Goal: Information Seeking & Learning: Understand process/instructions

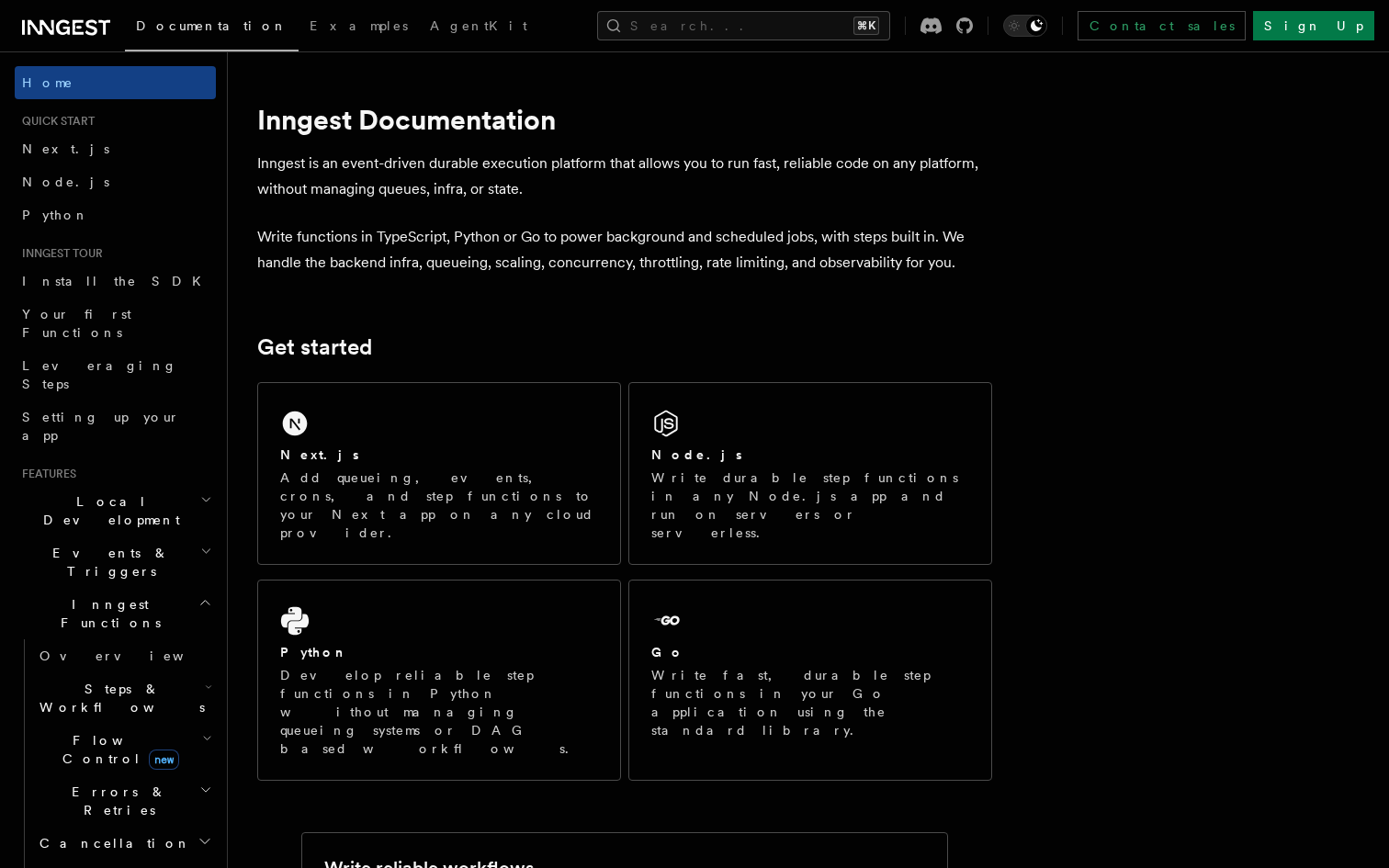
click at [146, 484] on h2 "Local Development" at bounding box center [116, 510] width 201 height 52
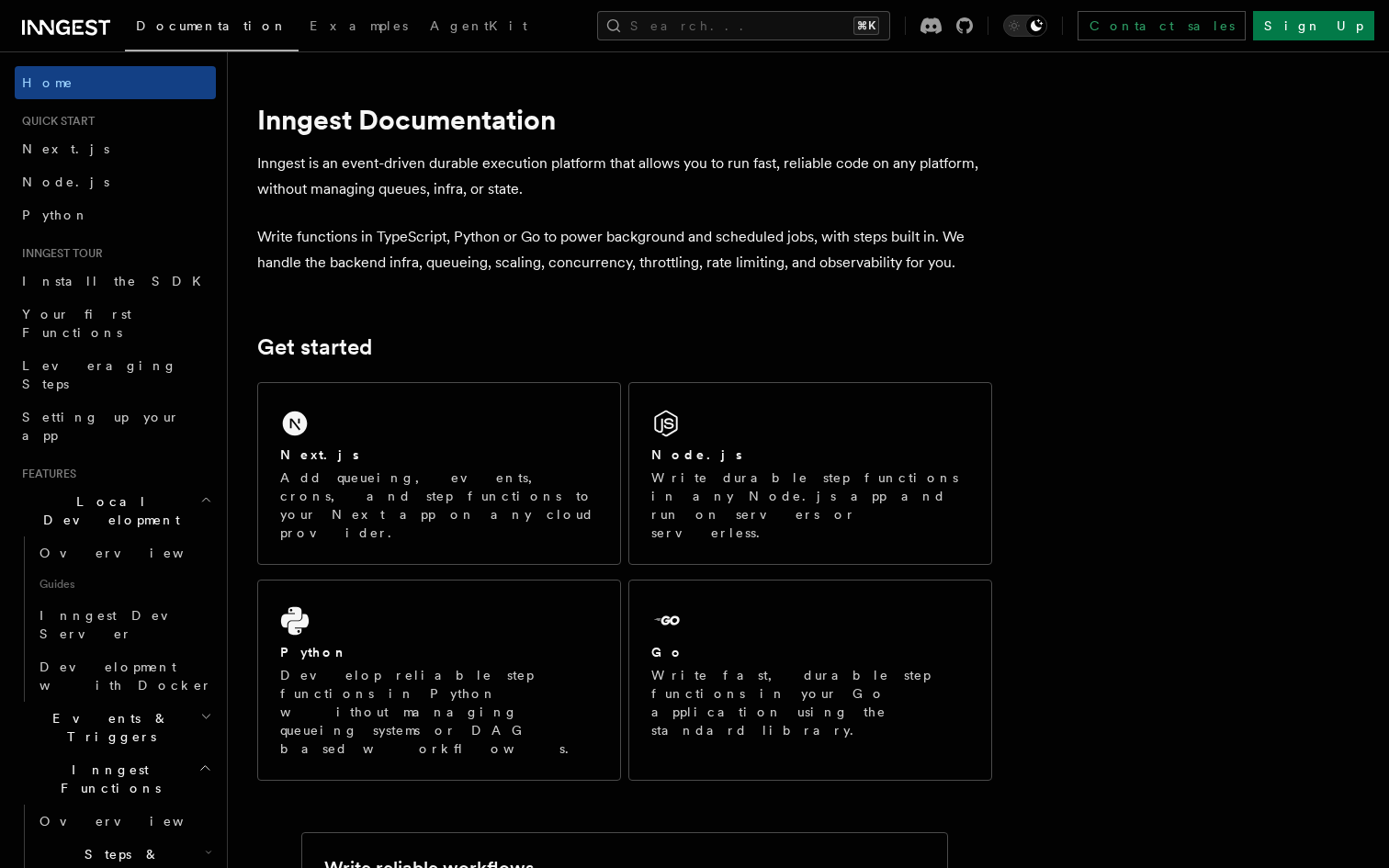
click at [146, 484] on h2 "Local Development" at bounding box center [116, 510] width 201 height 52
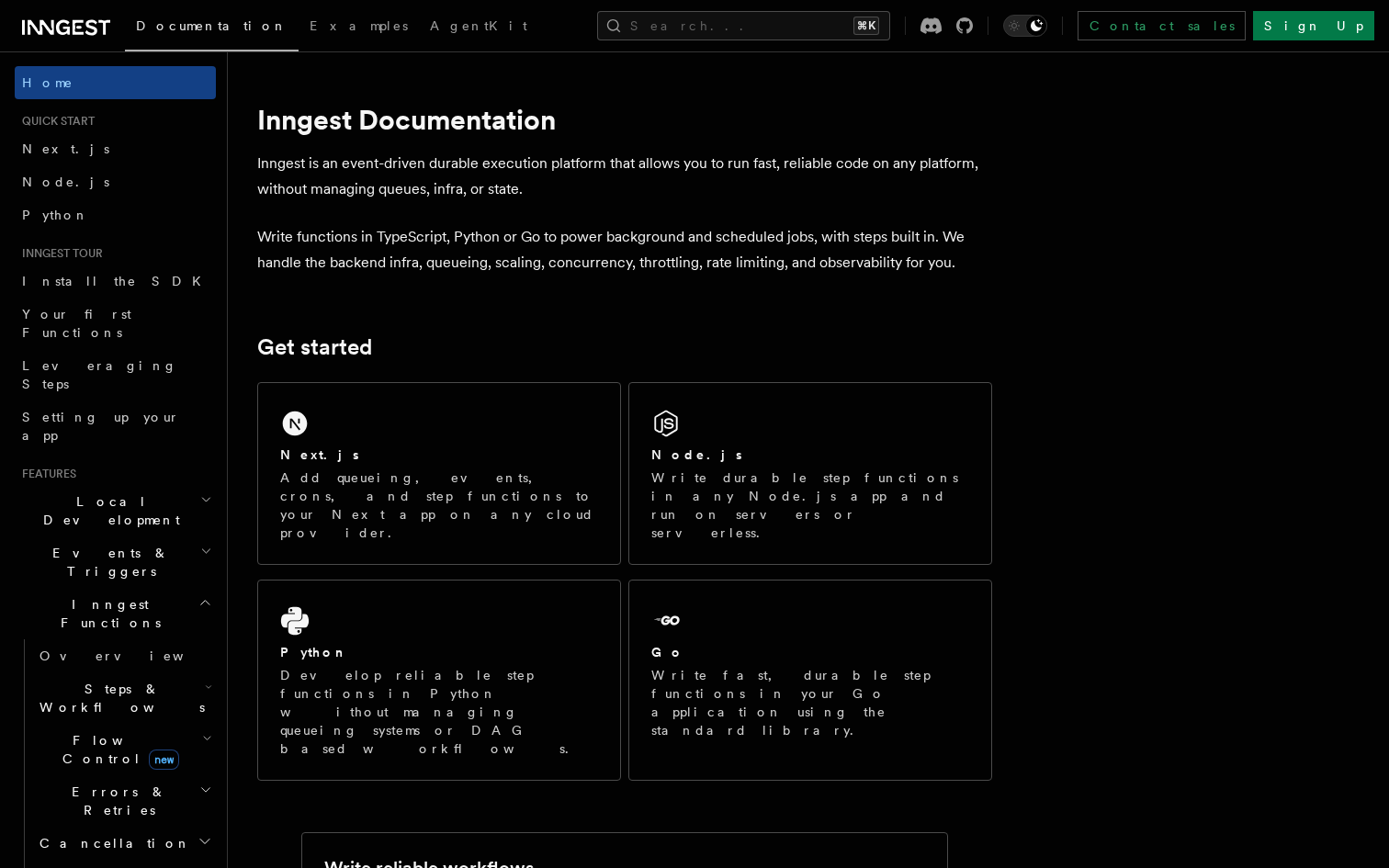
click at [123, 536] on h2 "Events & Triggers" at bounding box center [116, 562] width 201 height 52
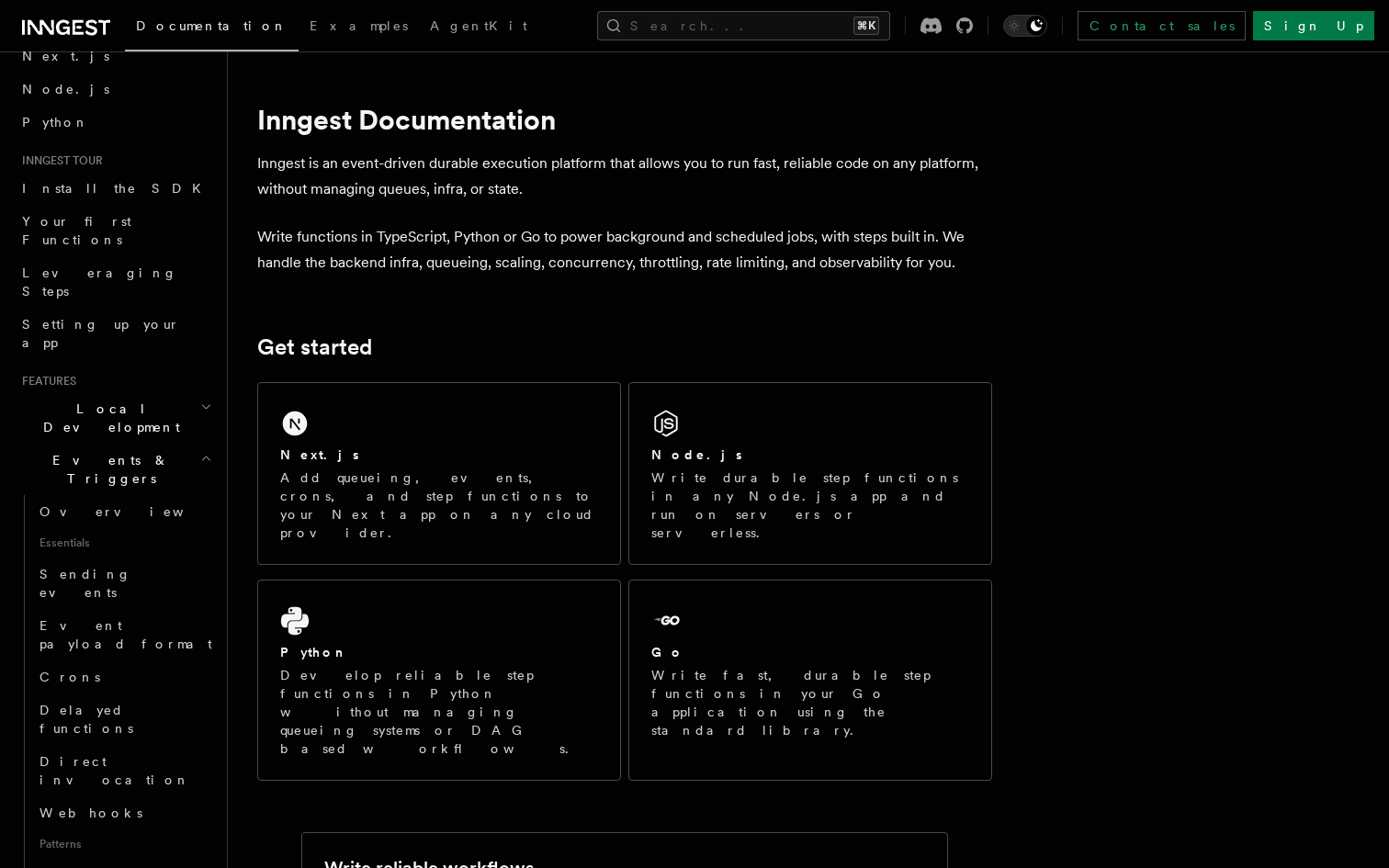
scroll to position [142, 0]
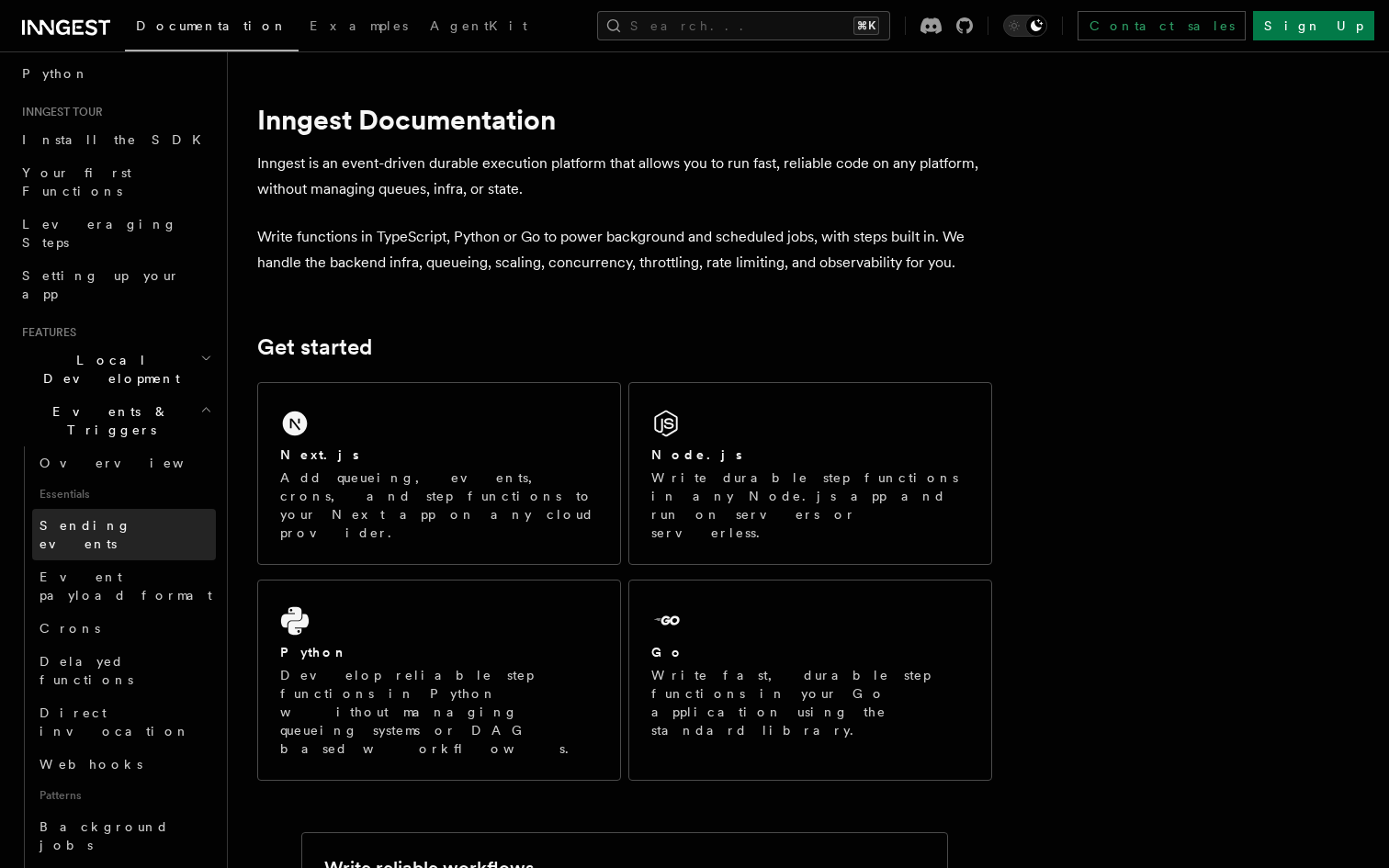
click at [145, 508] on link "Sending events" at bounding box center [124, 534] width 183 height 52
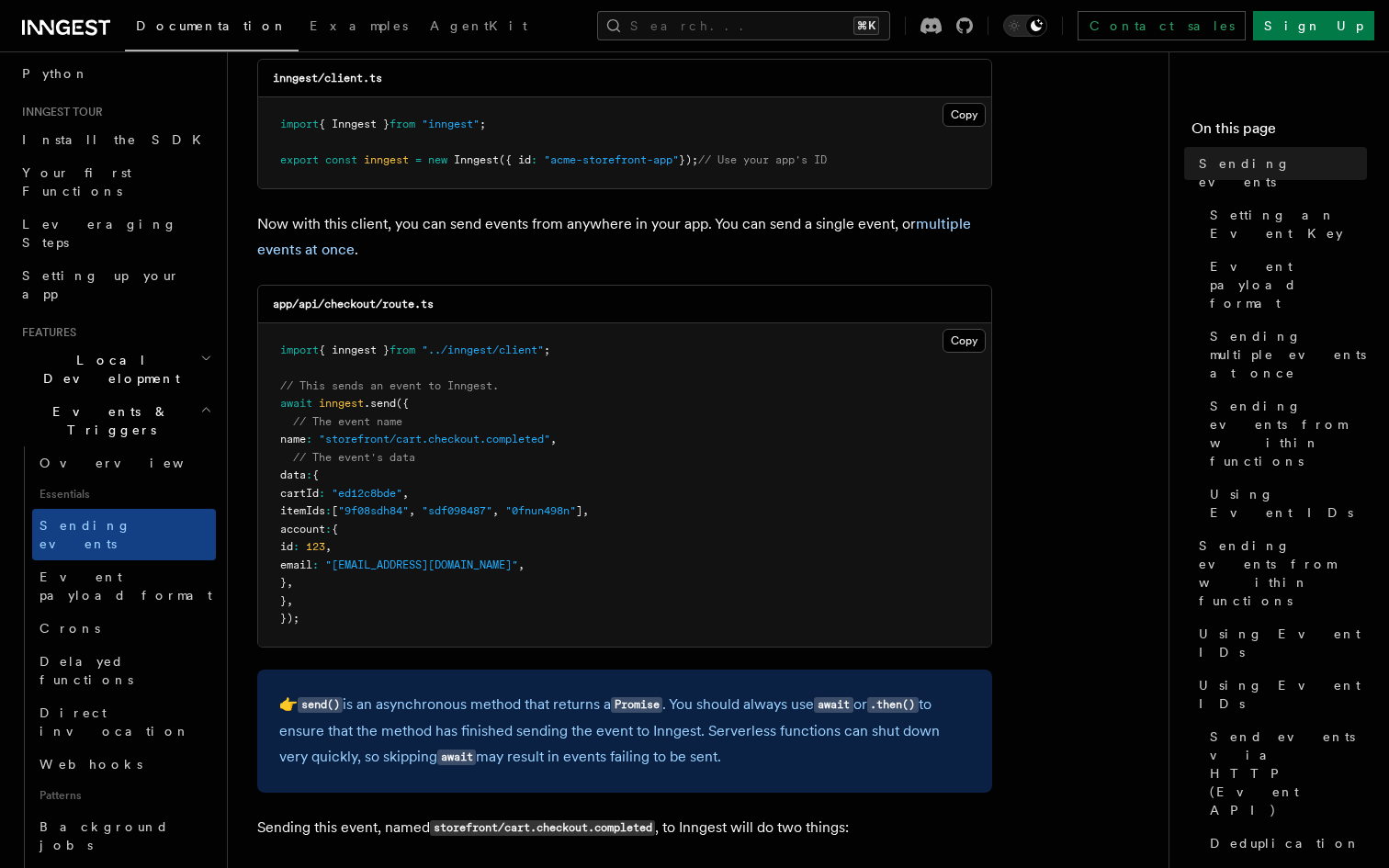
scroll to position [325, 0]
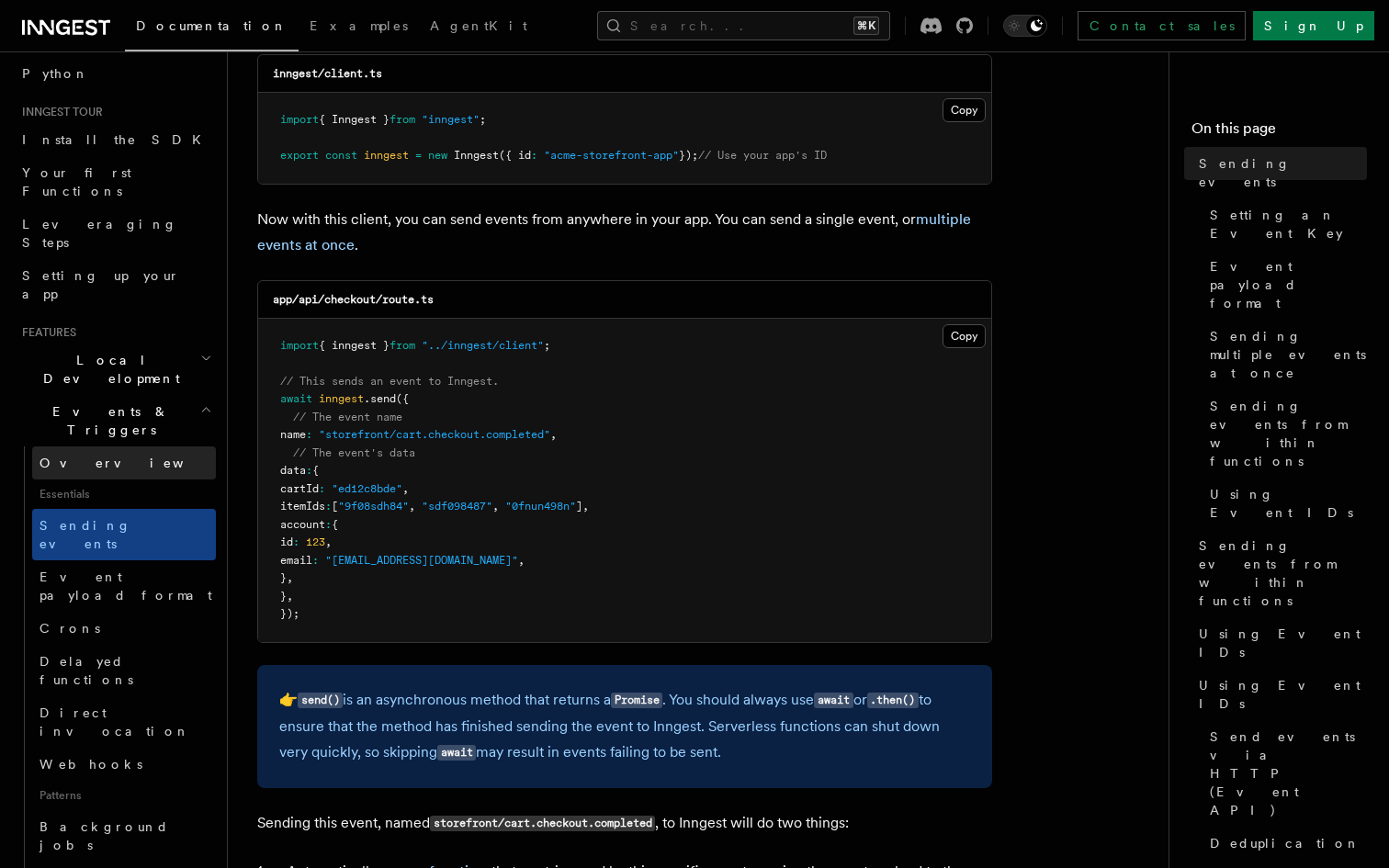
click at [146, 446] on link "Overview" at bounding box center [124, 462] width 183 height 33
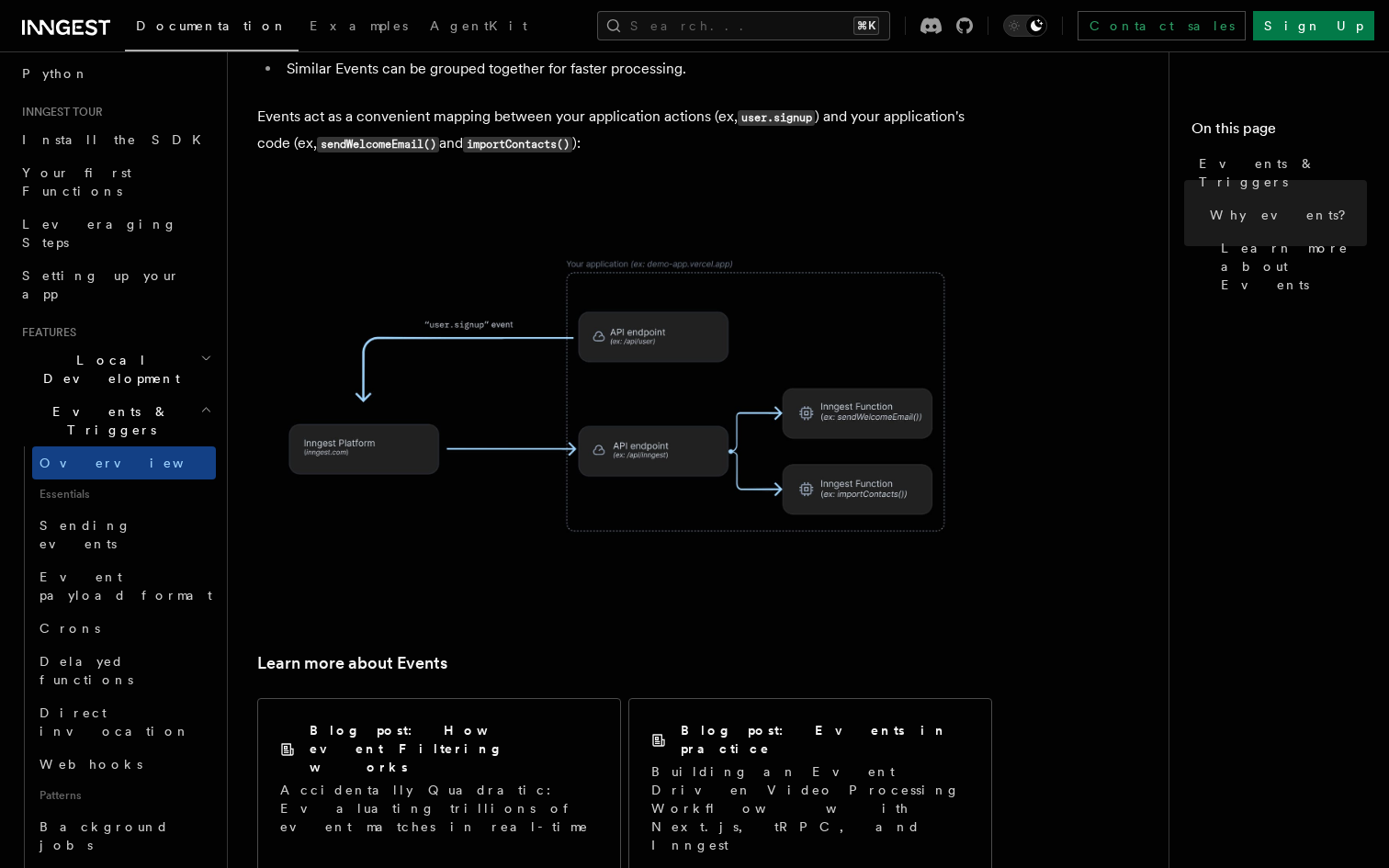
scroll to position [899, 0]
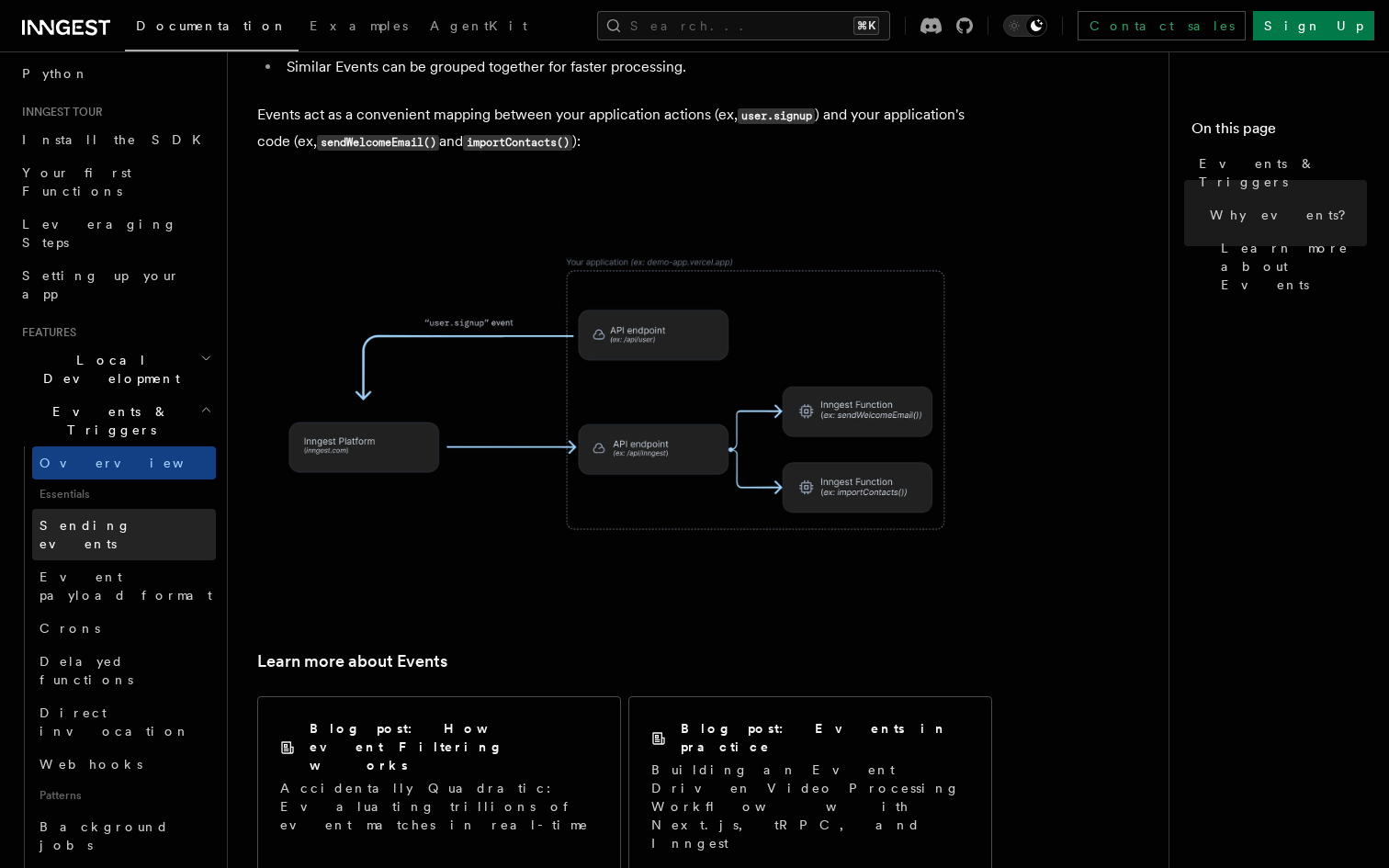
click at [163, 508] on link "Sending events" at bounding box center [124, 534] width 183 height 52
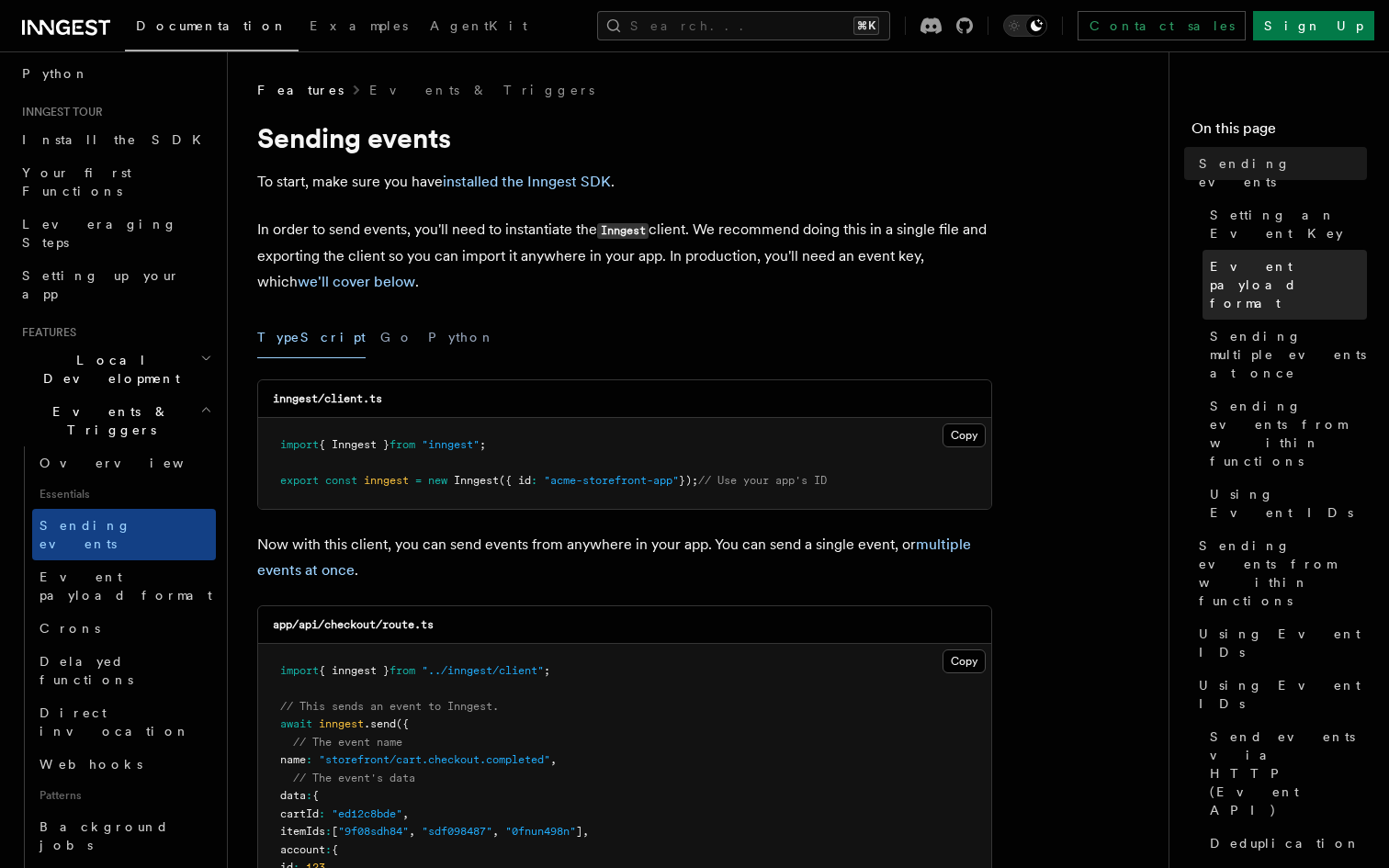
click at [1228, 257] on span "Event payload format" at bounding box center [1288, 284] width 158 height 55
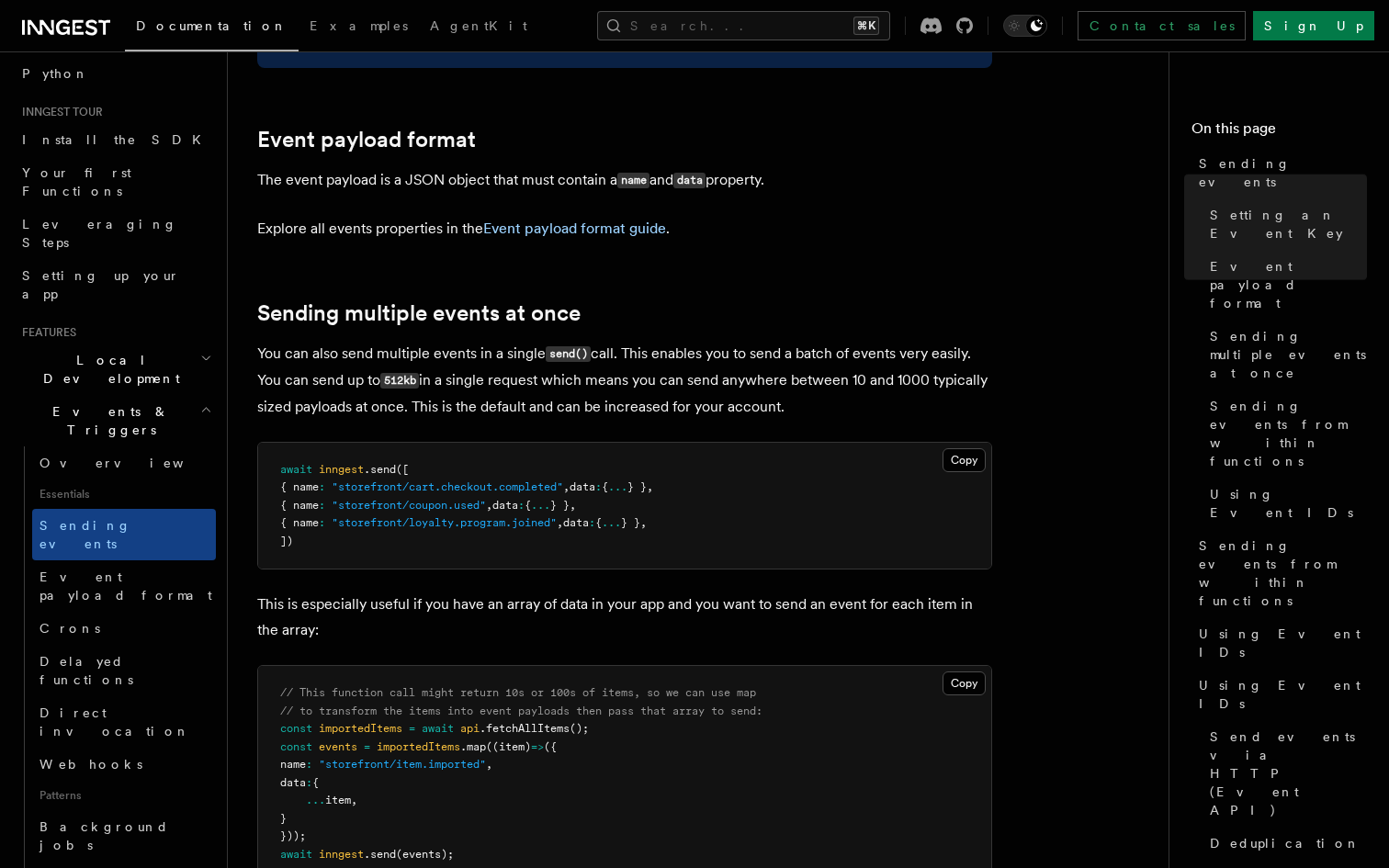
scroll to position [1977, 0]
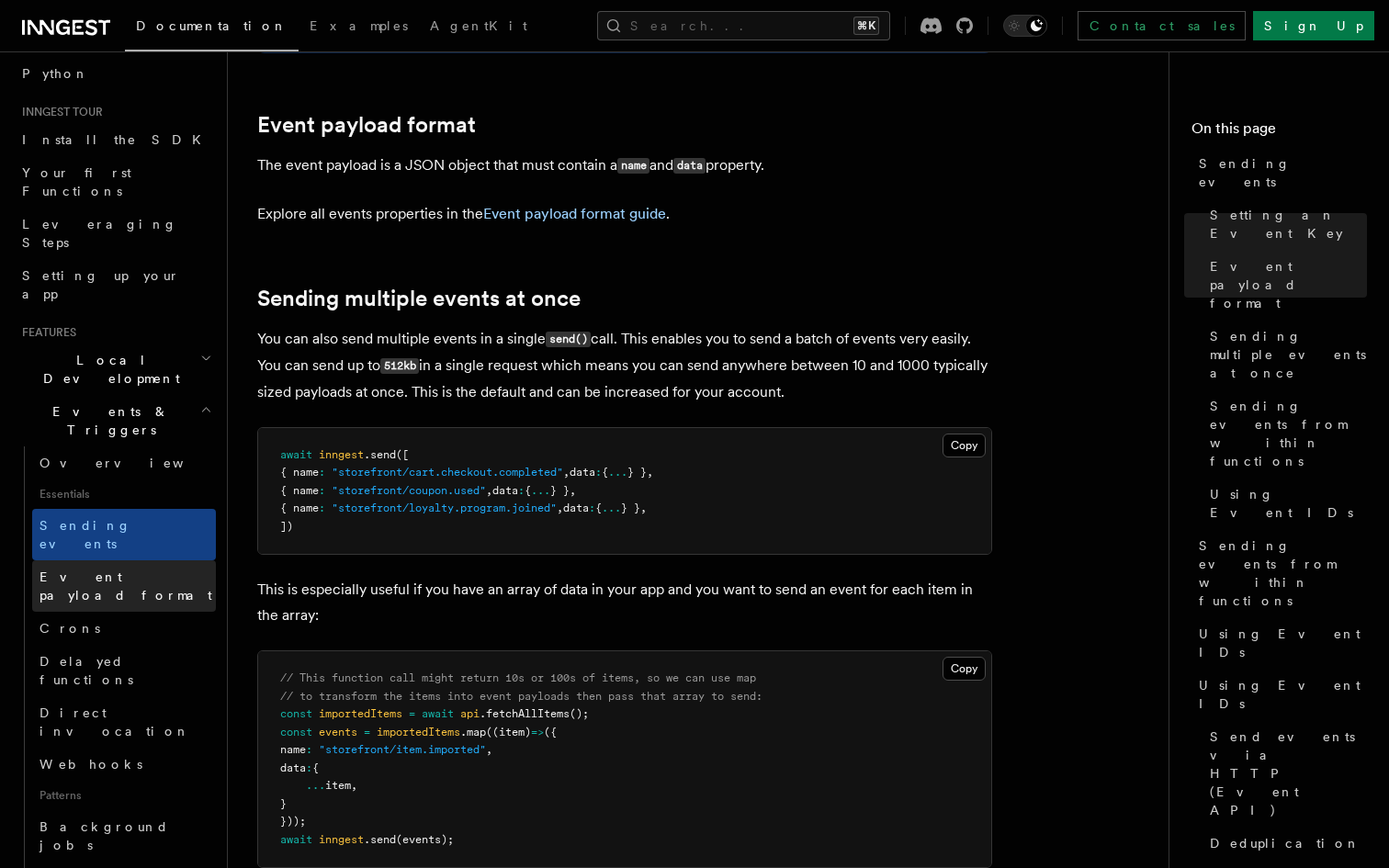
click at [124, 569] on span "Event payload format" at bounding box center [126, 585] width 173 height 33
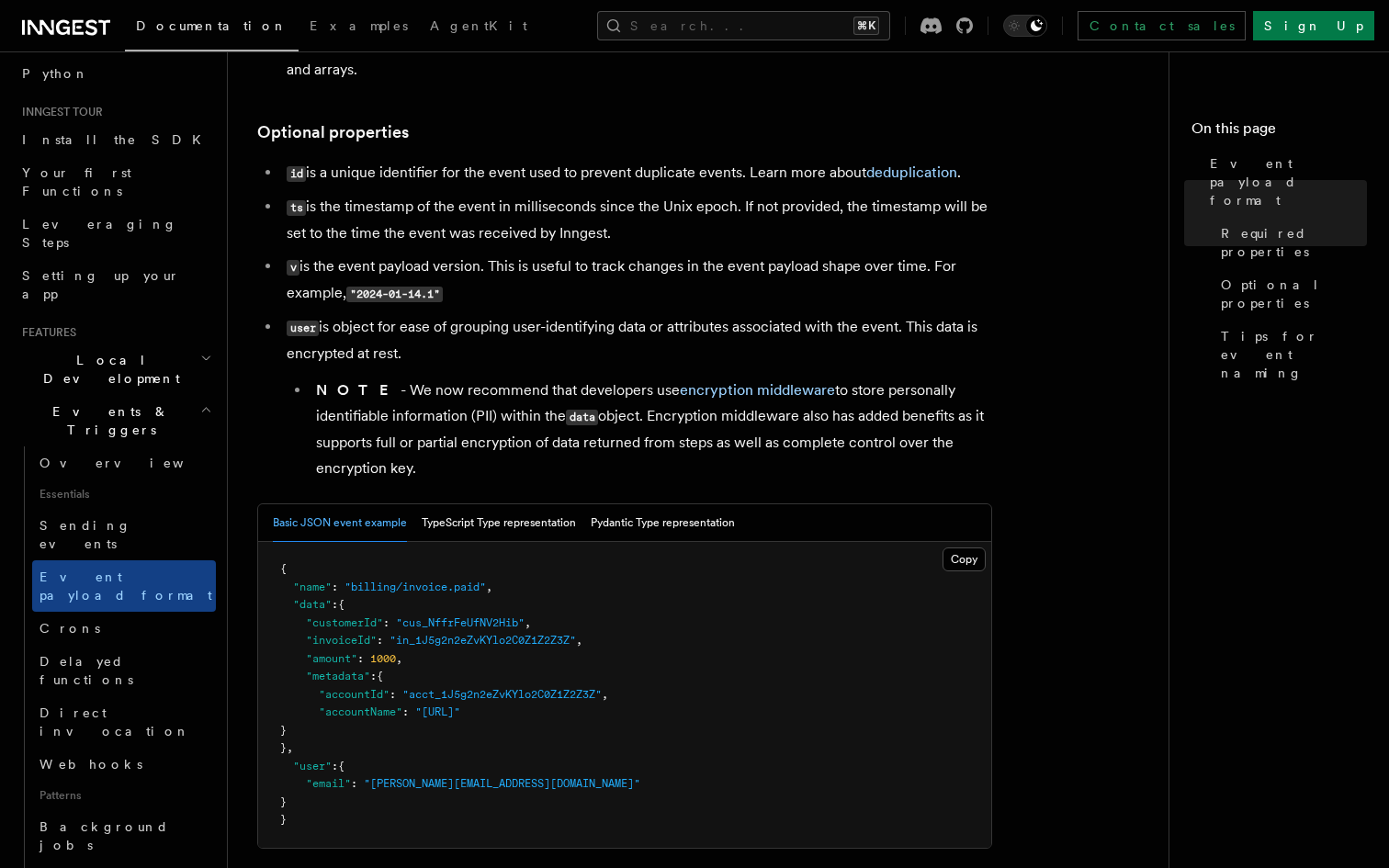
scroll to position [387, 0]
click at [484, 519] on button "TypeScript Type representation" at bounding box center [499, 522] width 155 height 38
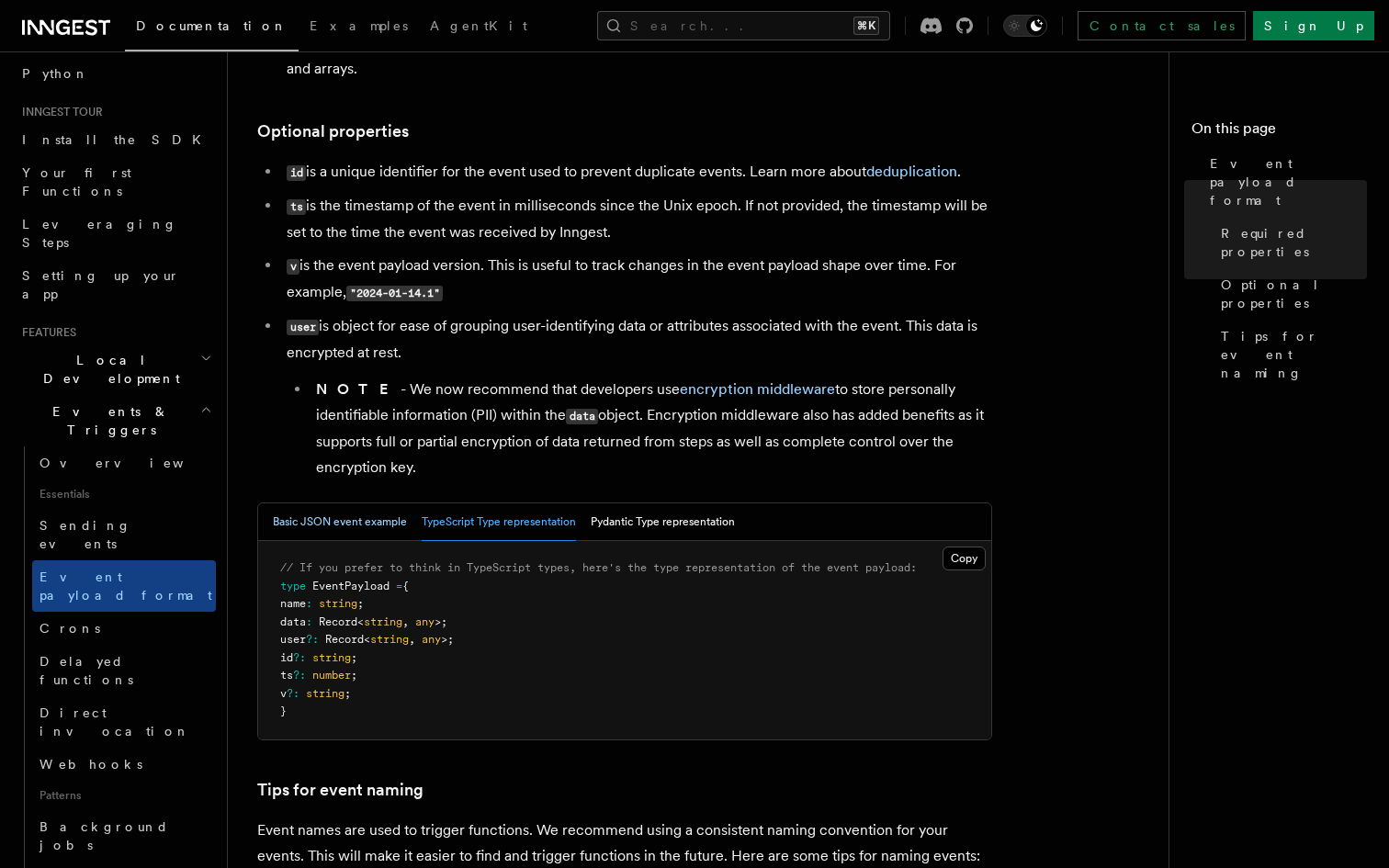
click at [323, 517] on button "Basic JSON event example" at bounding box center [340, 522] width 135 height 38
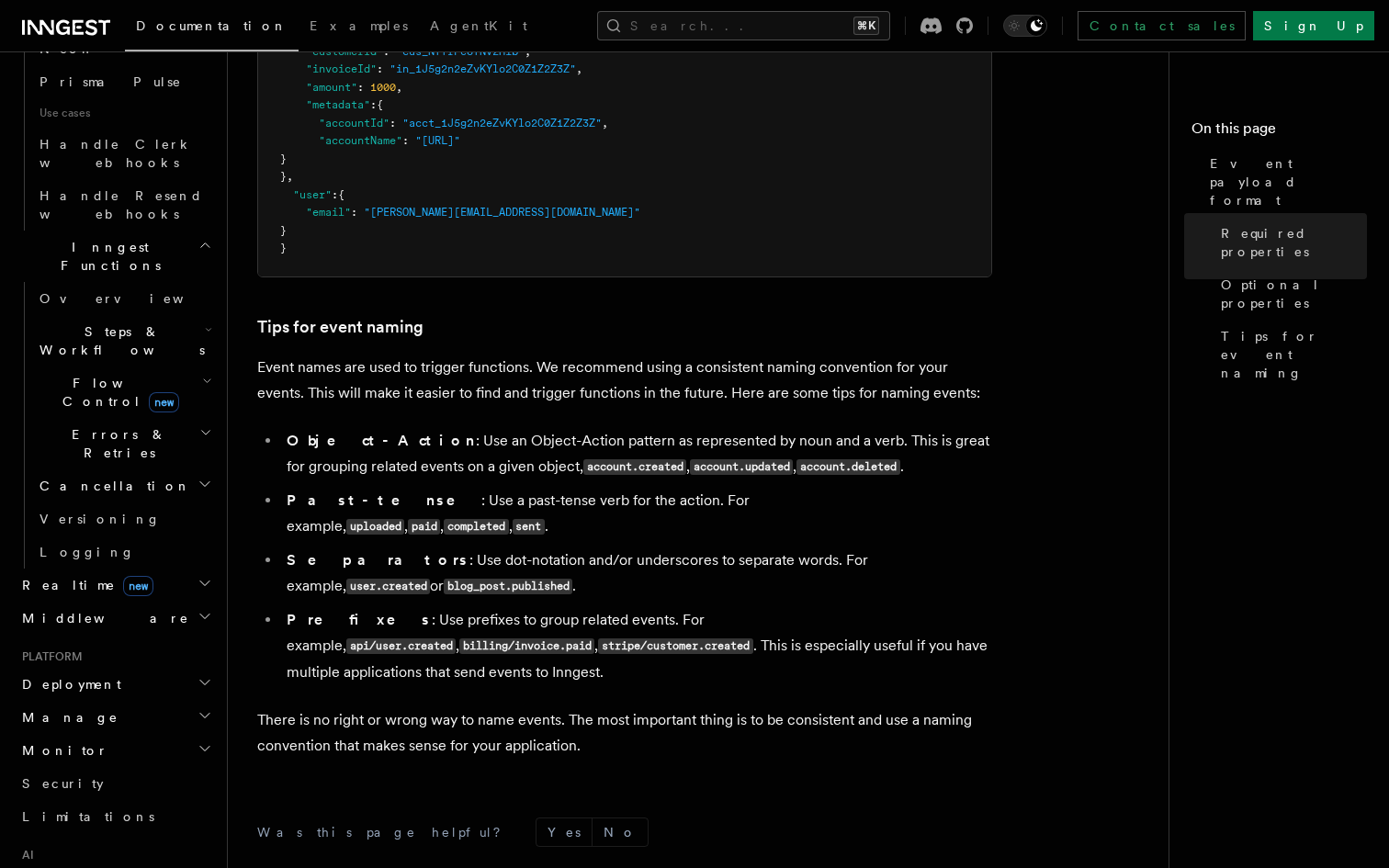
scroll to position [1281, 0]
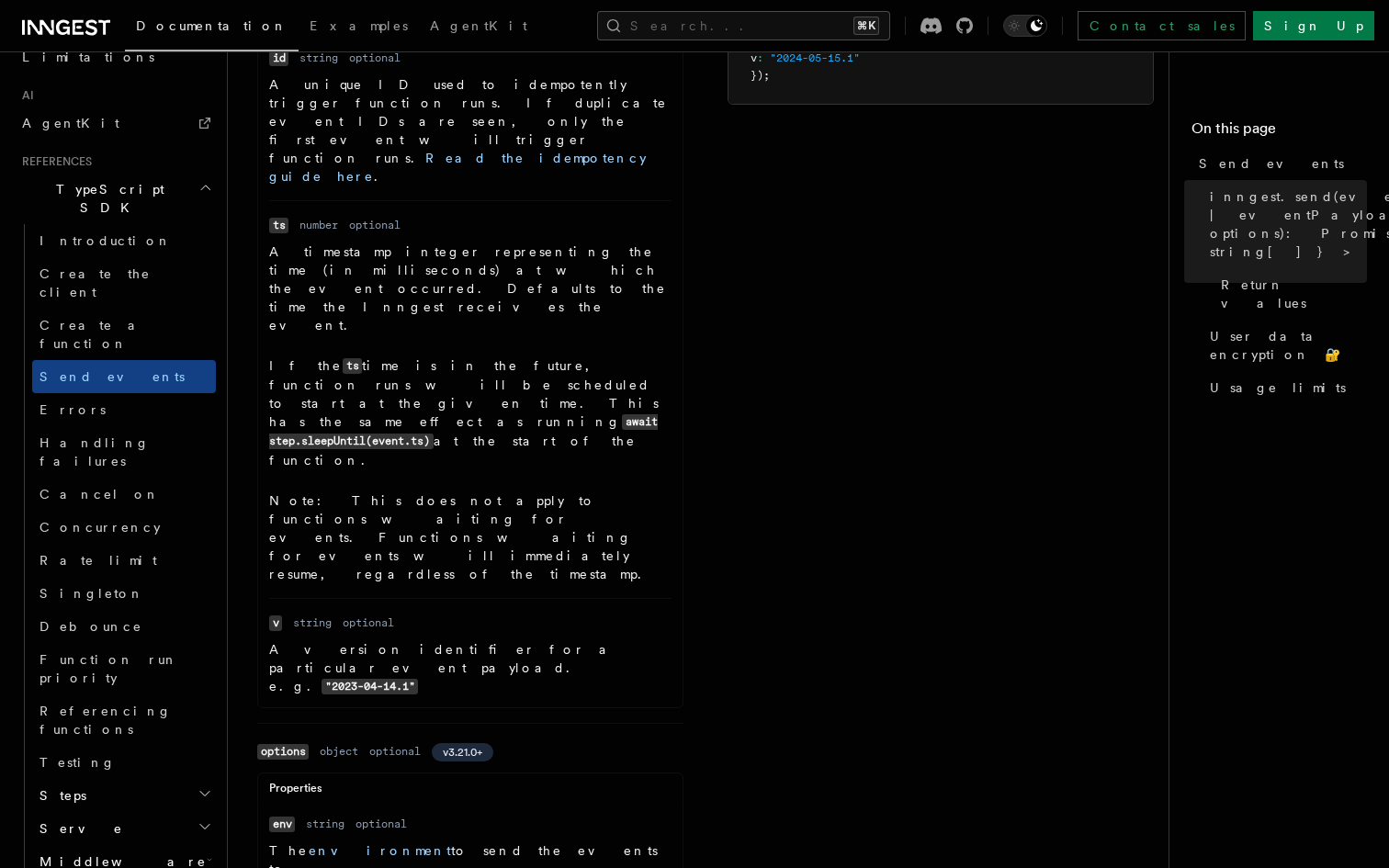
scroll to position [1144, 0]
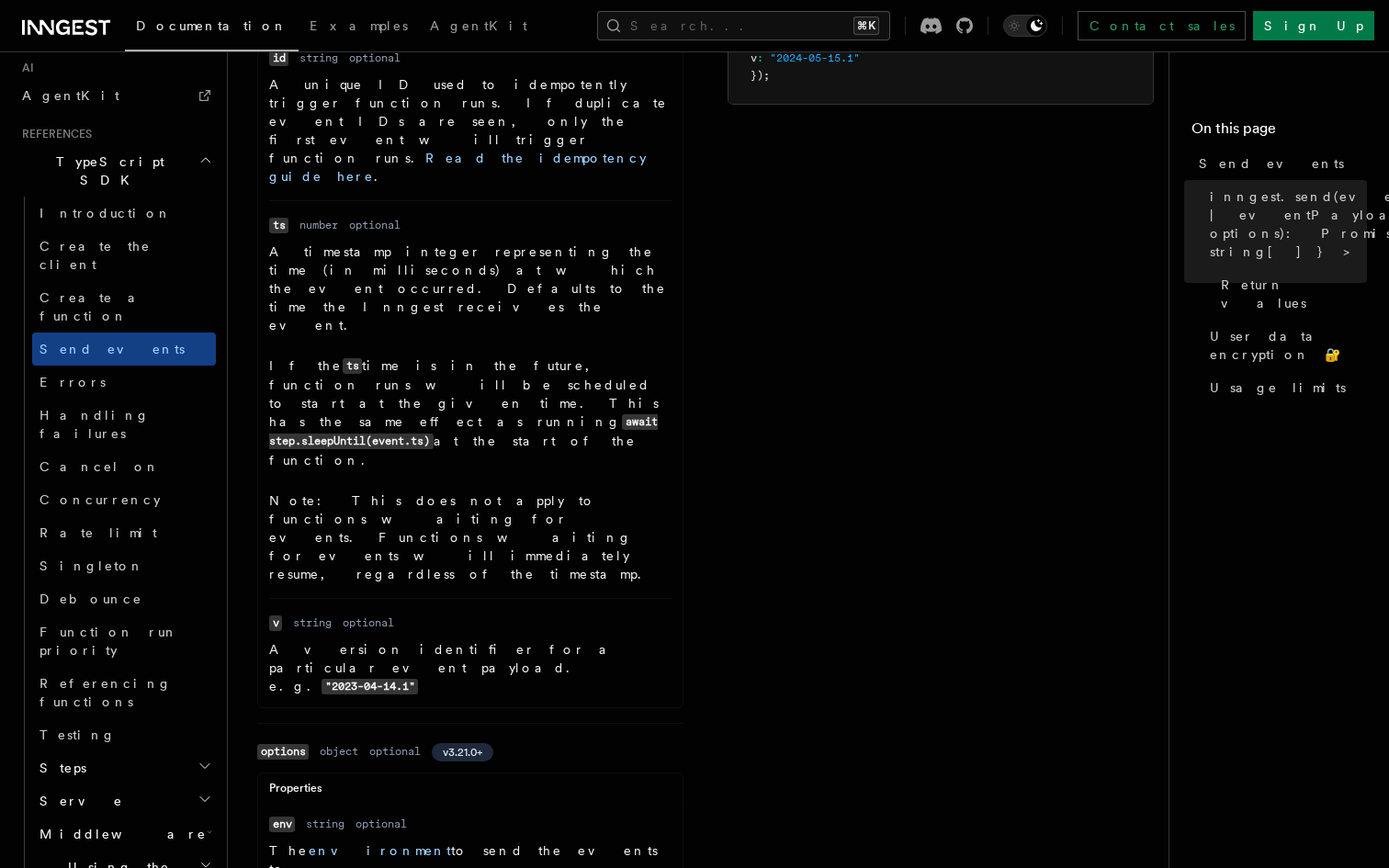
click at [201, 857] on icon "button" at bounding box center [205, 864] width 13 height 15
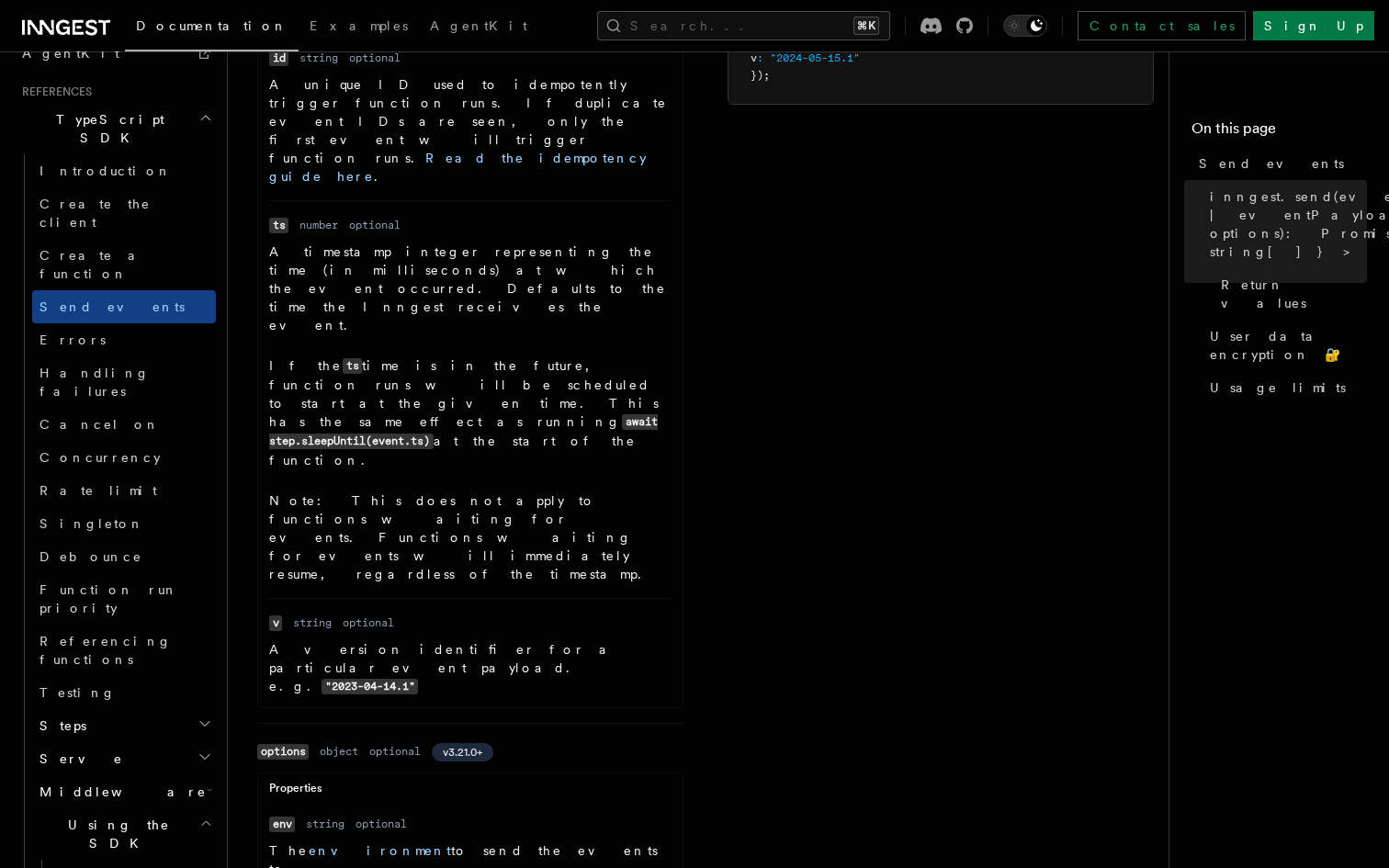
scroll to position [1207, 0]
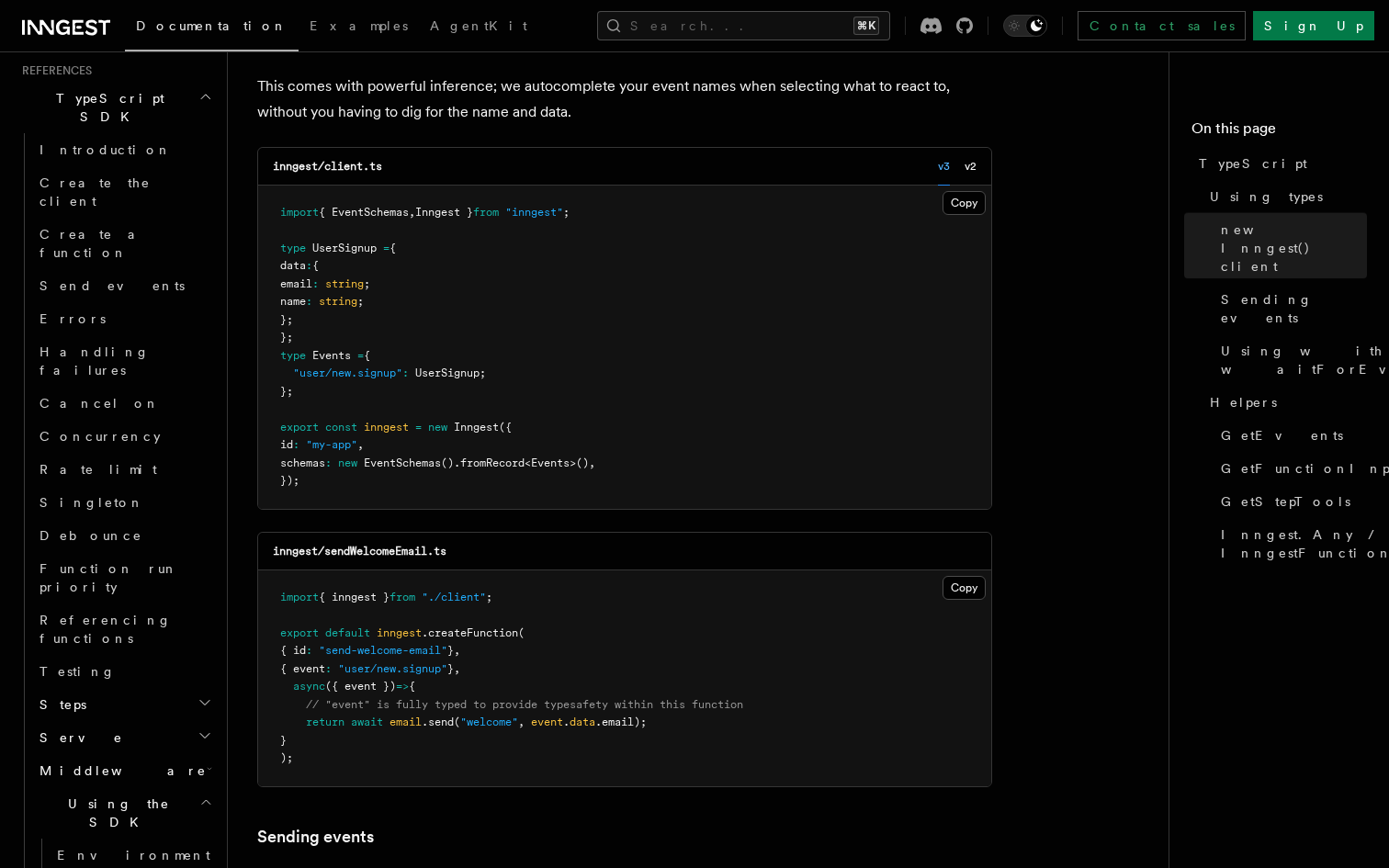
scroll to position [602, 0]
click at [192, 753] on h2 "Middleware" at bounding box center [124, 769] width 183 height 33
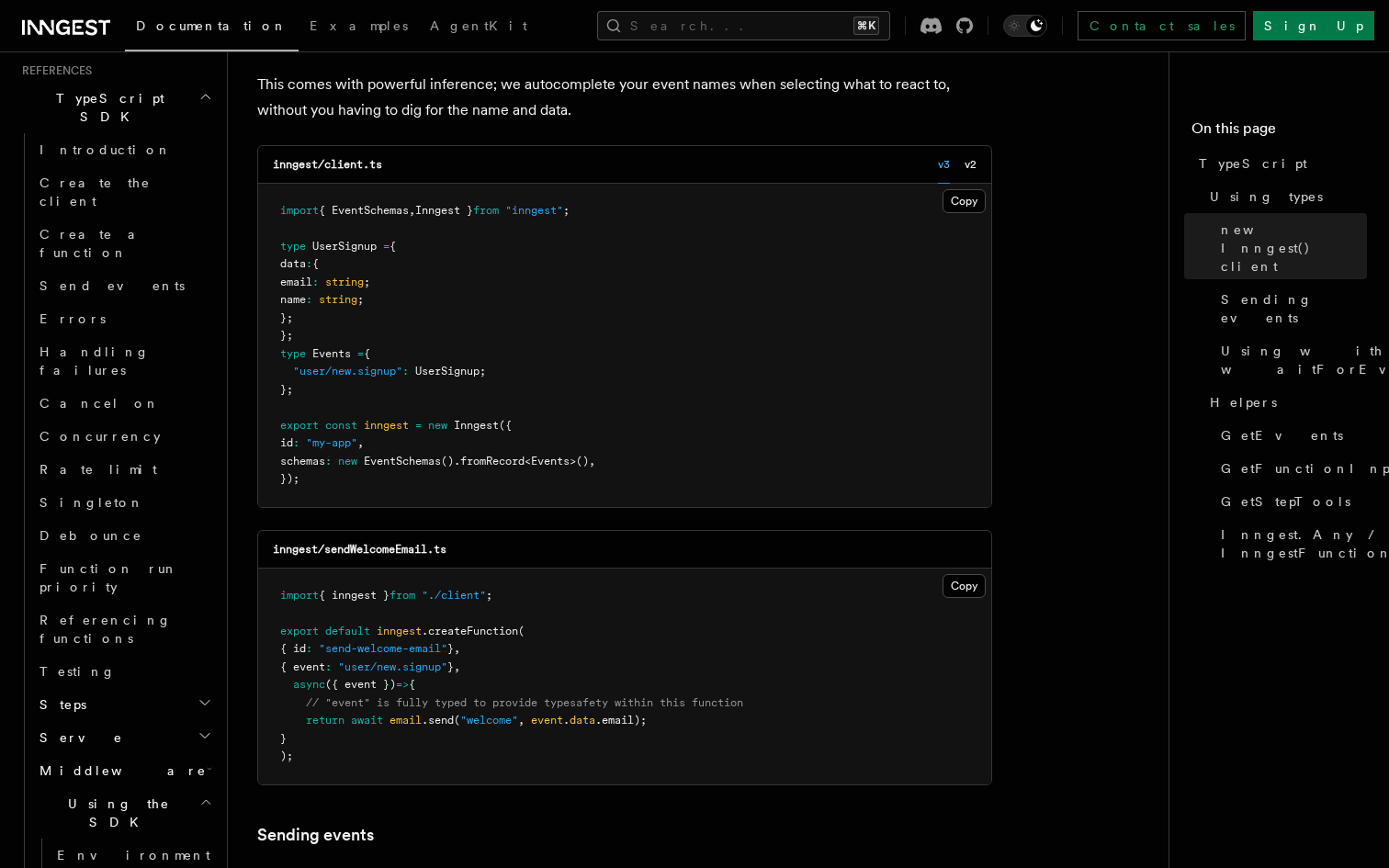
click at [203, 728] on icon "button" at bounding box center [204, 735] width 15 height 15
click at [203, 733] on icon "button" at bounding box center [204, 735] width 9 height 5
click at [197, 695] on icon "button" at bounding box center [204, 702] width 15 height 15
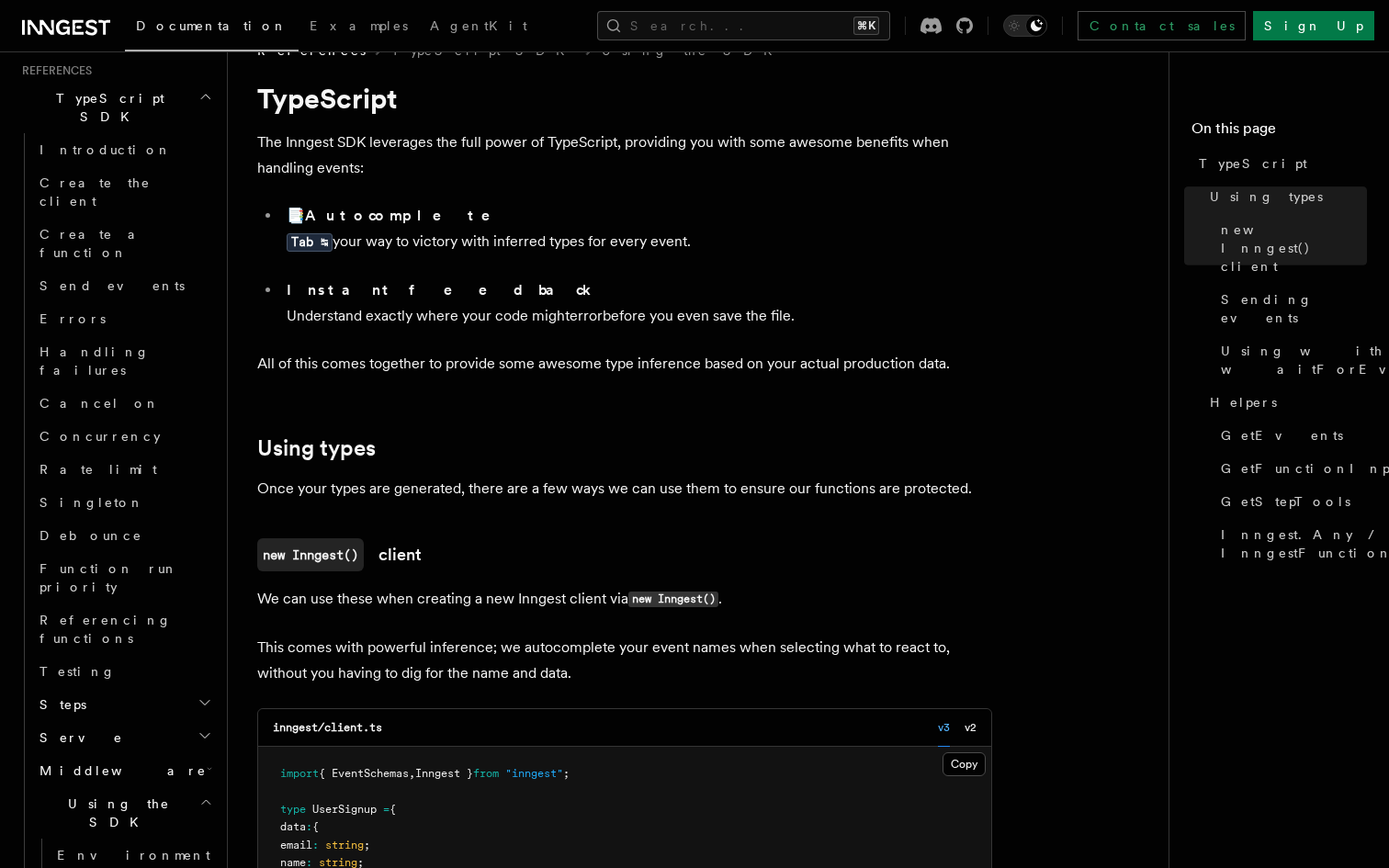
scroll to position [0, 0]
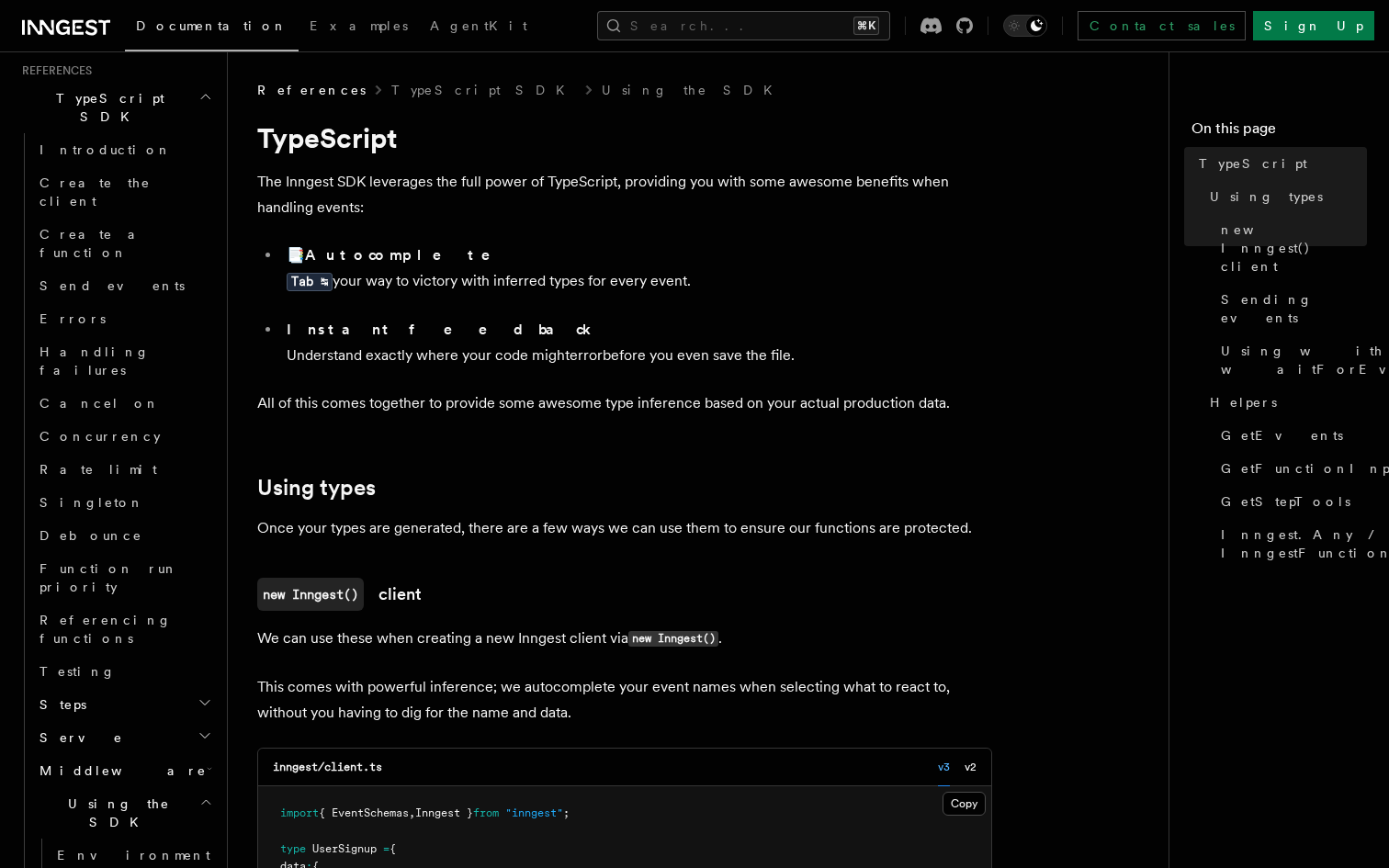
click at [194, 787] on h2 "Using the SDK" at bounding box center [124, 813] width 183 height 52
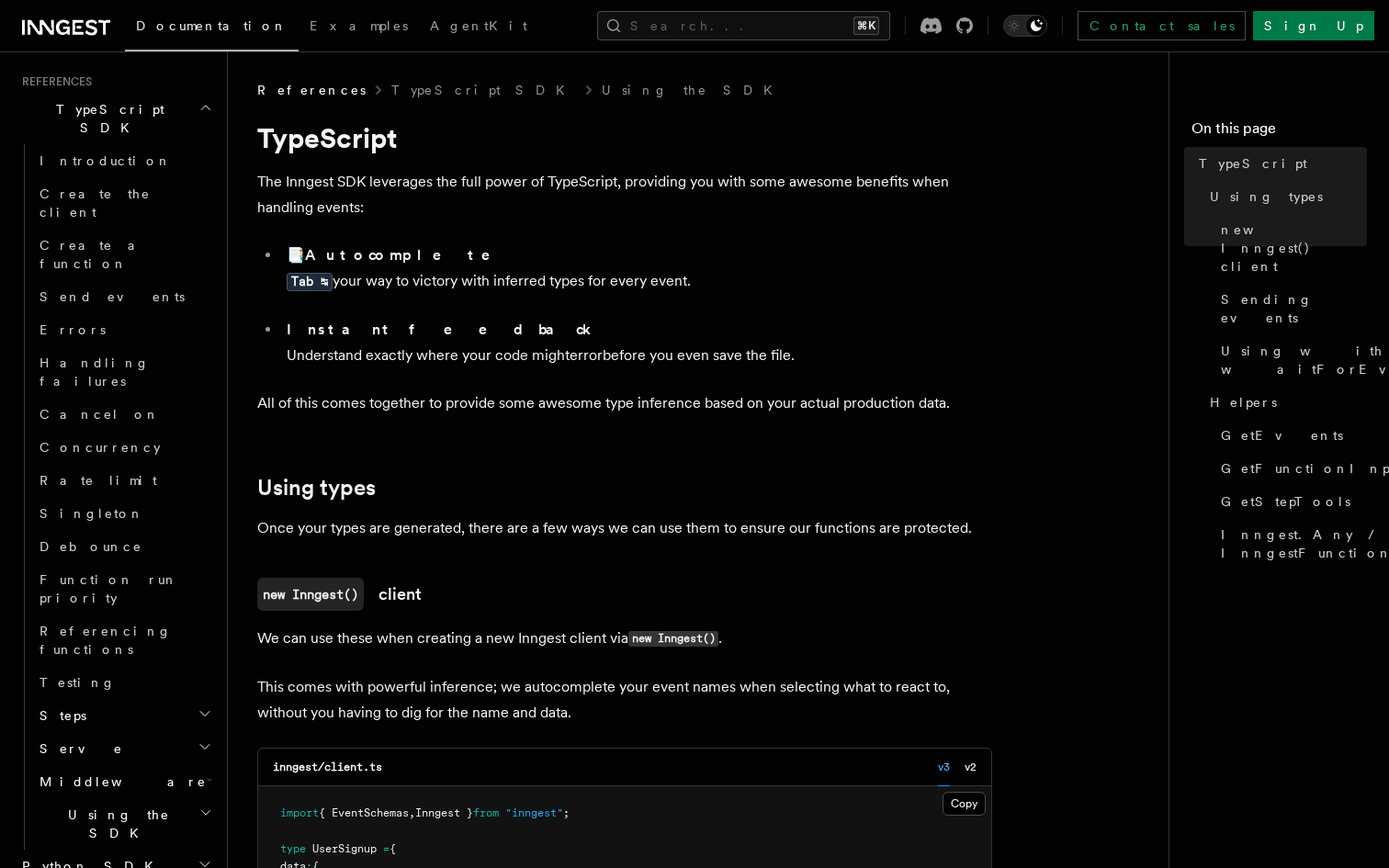
click at [204, 739] on icon "button" at bounding box center [204, 746] width 15 height 15
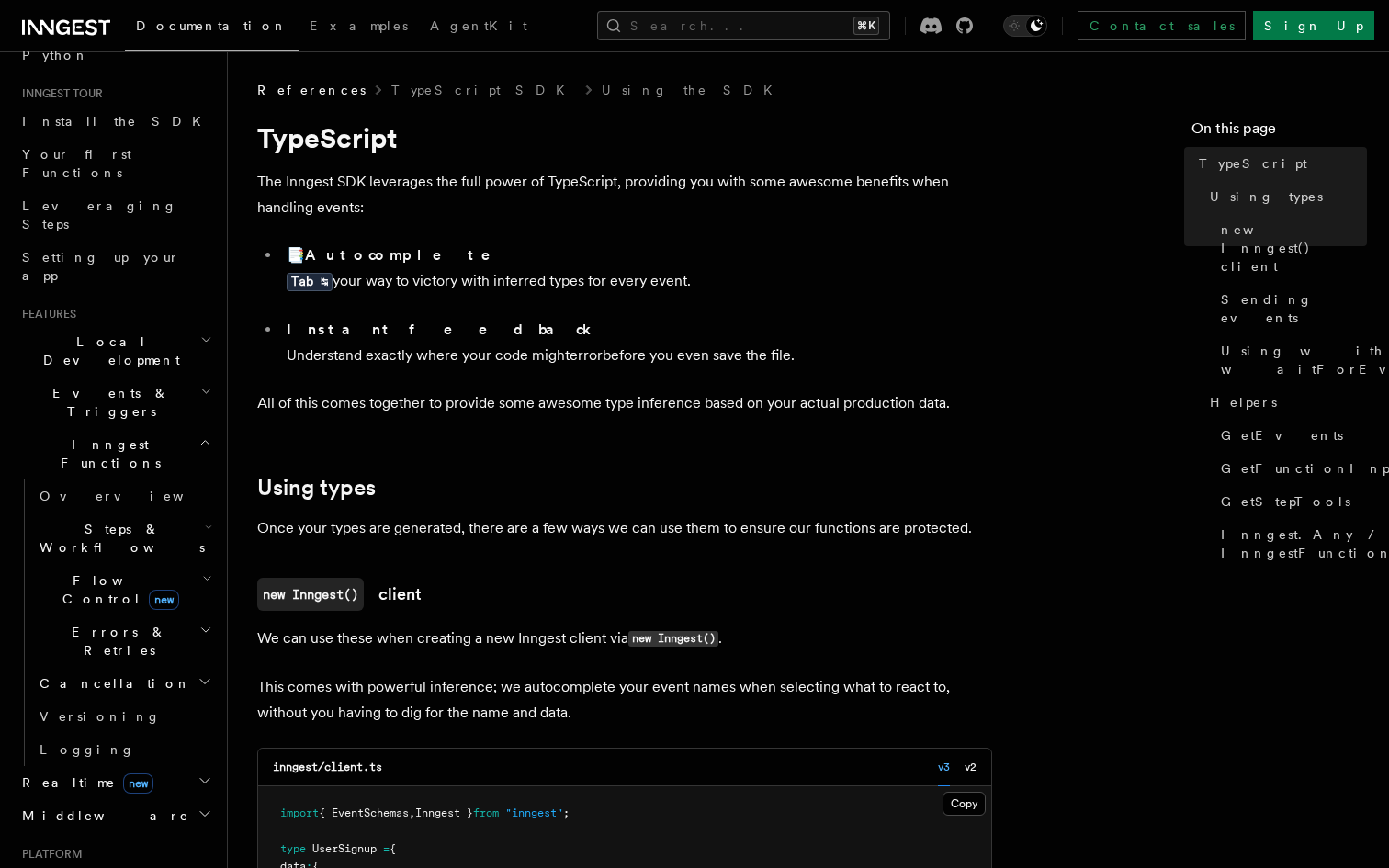
scroll to position [189, 0]
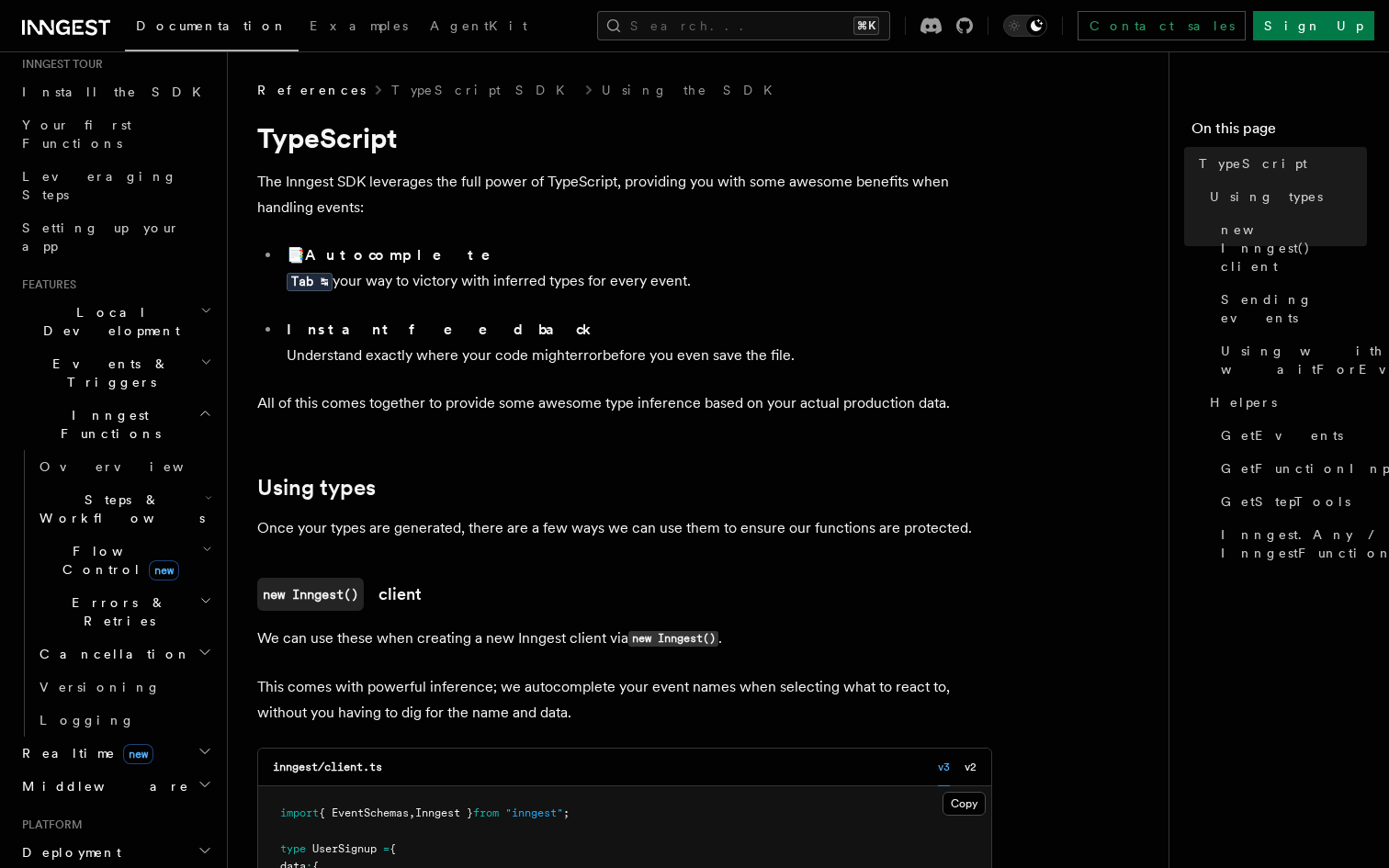
click at [213, 534] on h2 "Flow Control new" at bounding box center [124, 560] width 183 height 52
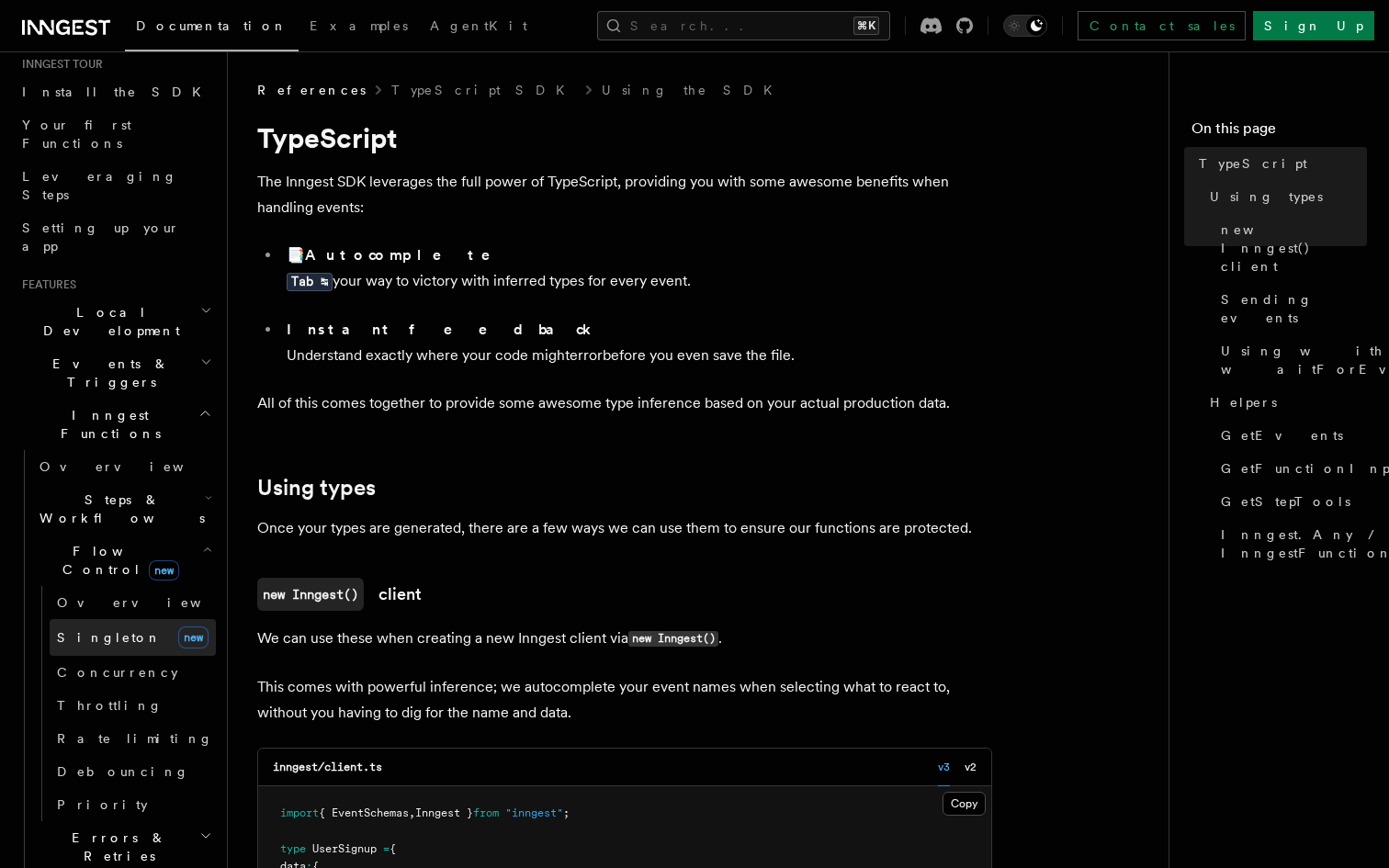
click at [146, 619] on link "[PERSON_NAME] new" at bounding box center [133, 637] width 167 height 37
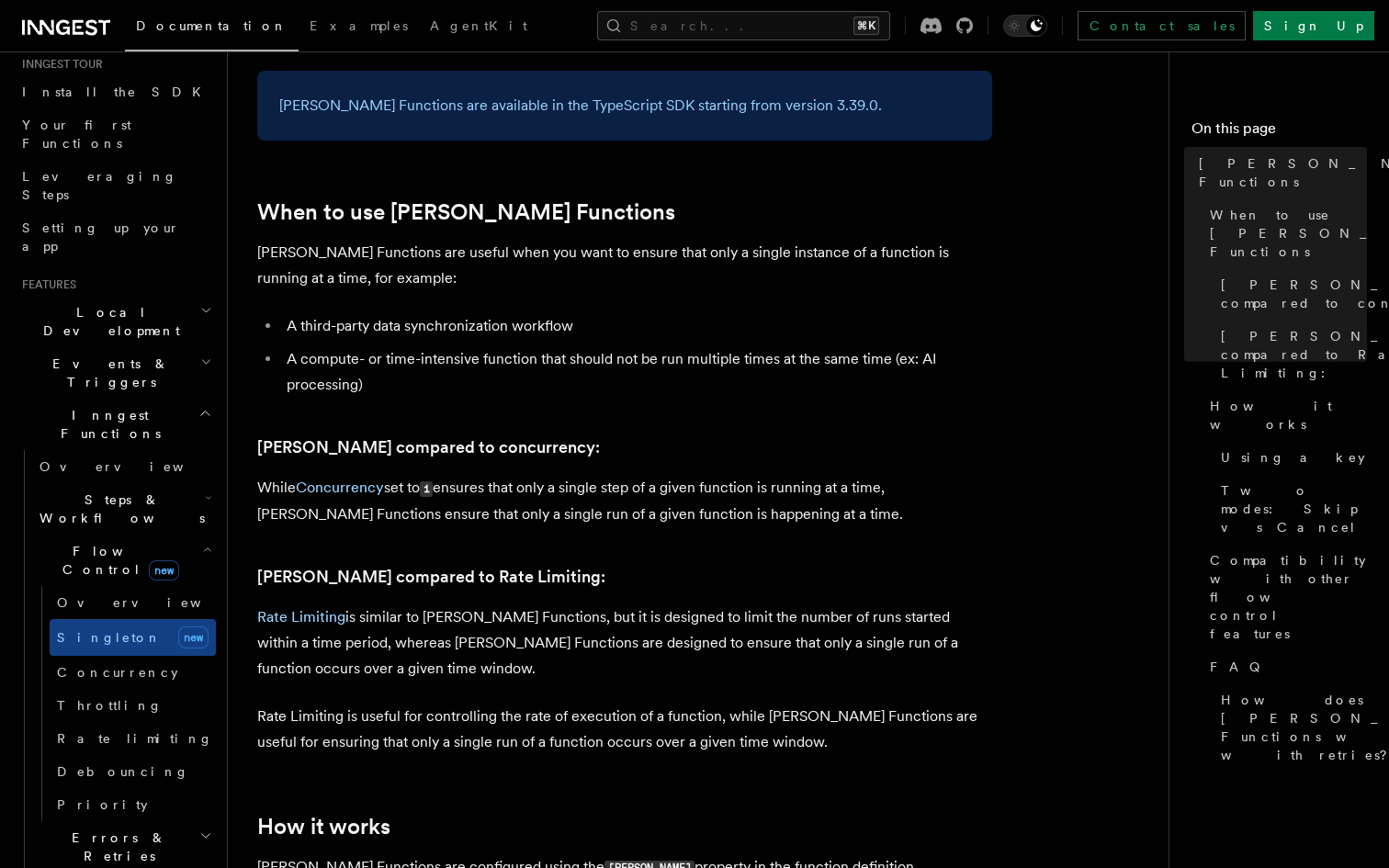
scroll to position [589, 0]
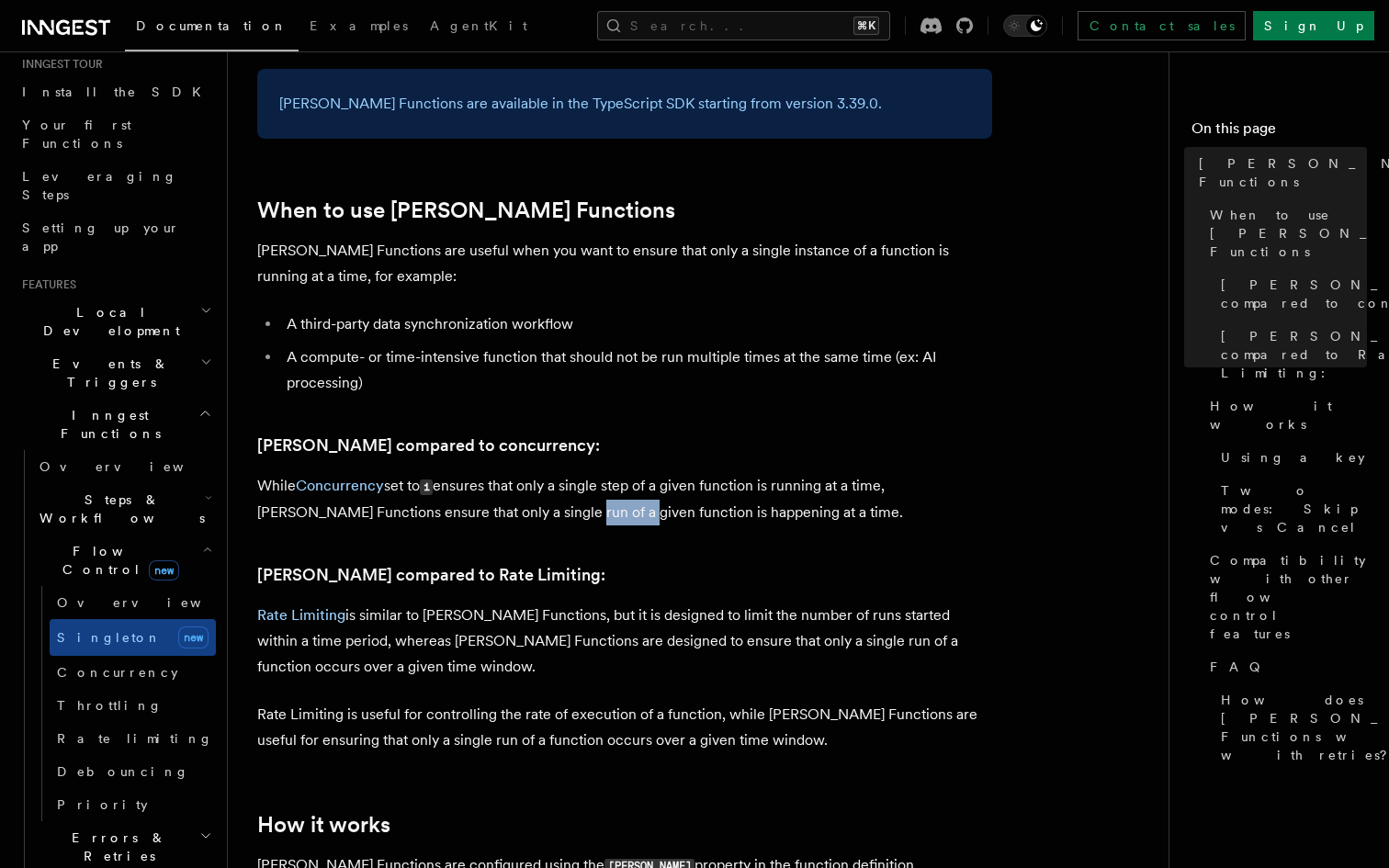
drag, startPoint x: 507, startPoint y: 499, endPoint x: 554, endPoint y: 498, distance: 47.0
click at [554, 498] on p "While Concurrency set to 1 ensures that only a single step of a given function …" at bounding box center [624, 498] width 735 height 53
drag, startPoint x: 484, startPoint y: 493, endPoint x: 617, endPoint y: 490, distance: 133.0
click at [617, 490] on p "While Concurrency set to 1 ensures that only a single step of a given function …" at bounding box center [624, 498] width 735 height 53
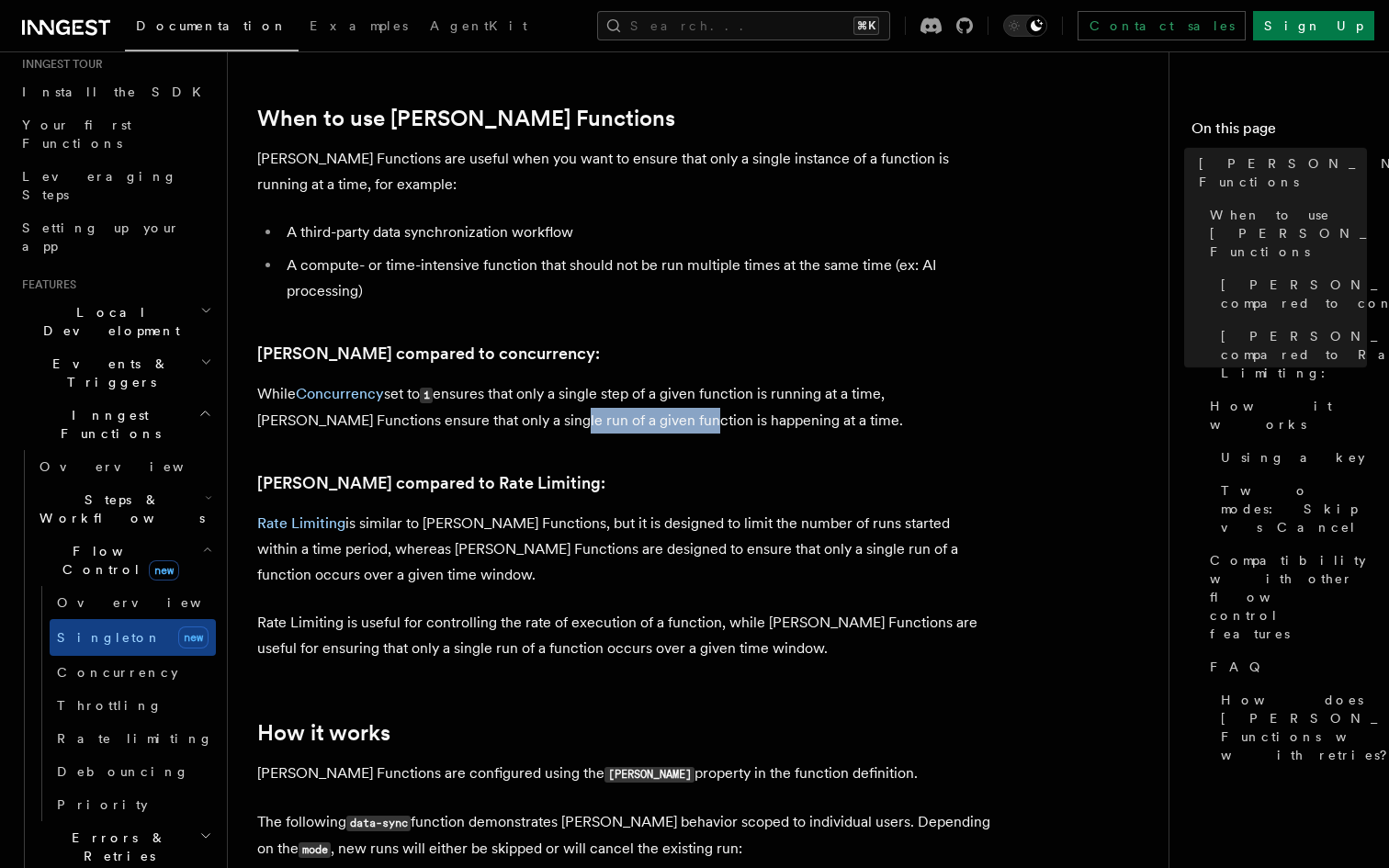
scroll to position [682, 0]
click at [147, 689] on link "Throttling" at bounding box center [133, 705] width 167 height 33
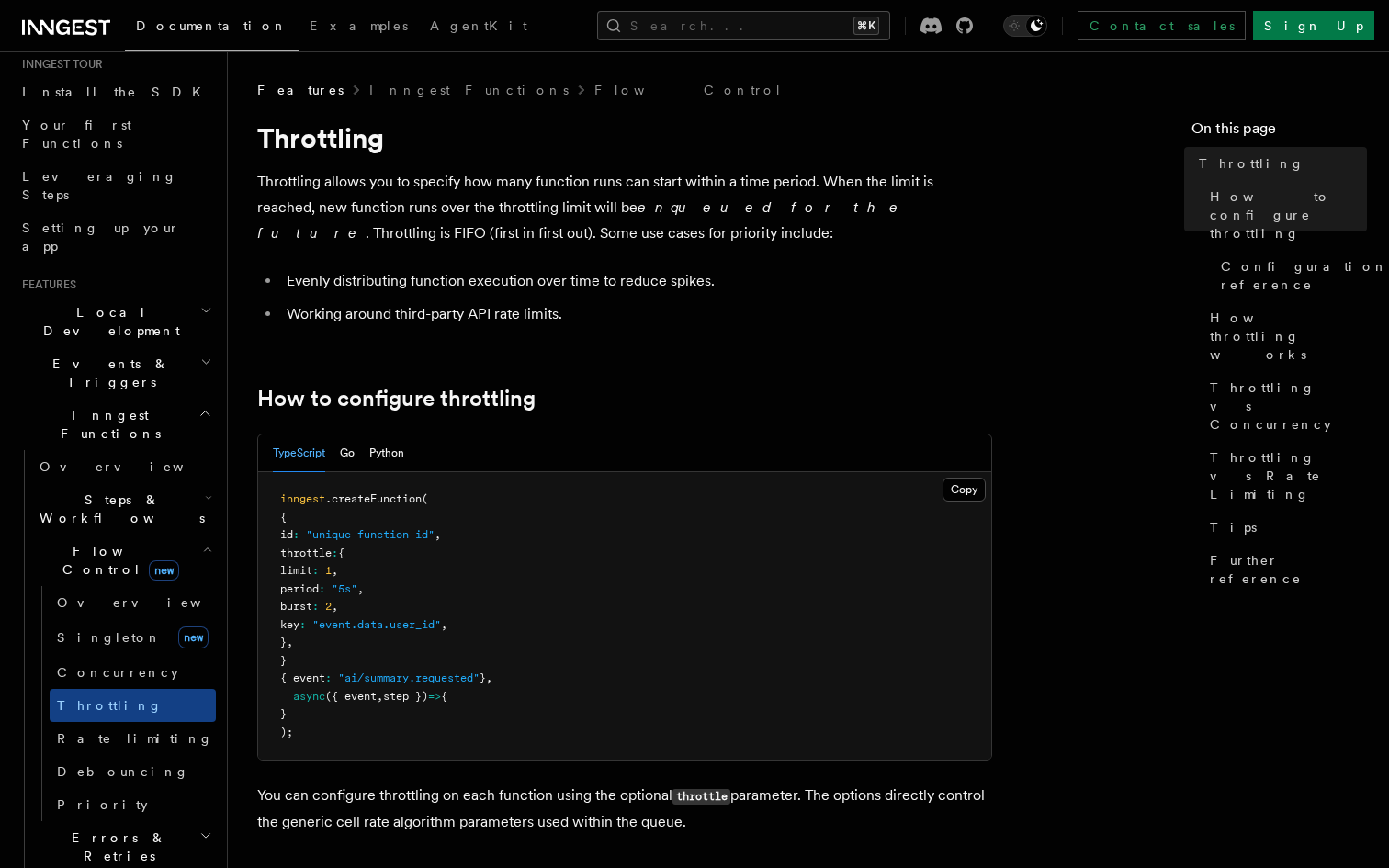
click at [204, 490] on icon "button" at bounding box center [207, 497] width 7 height 15
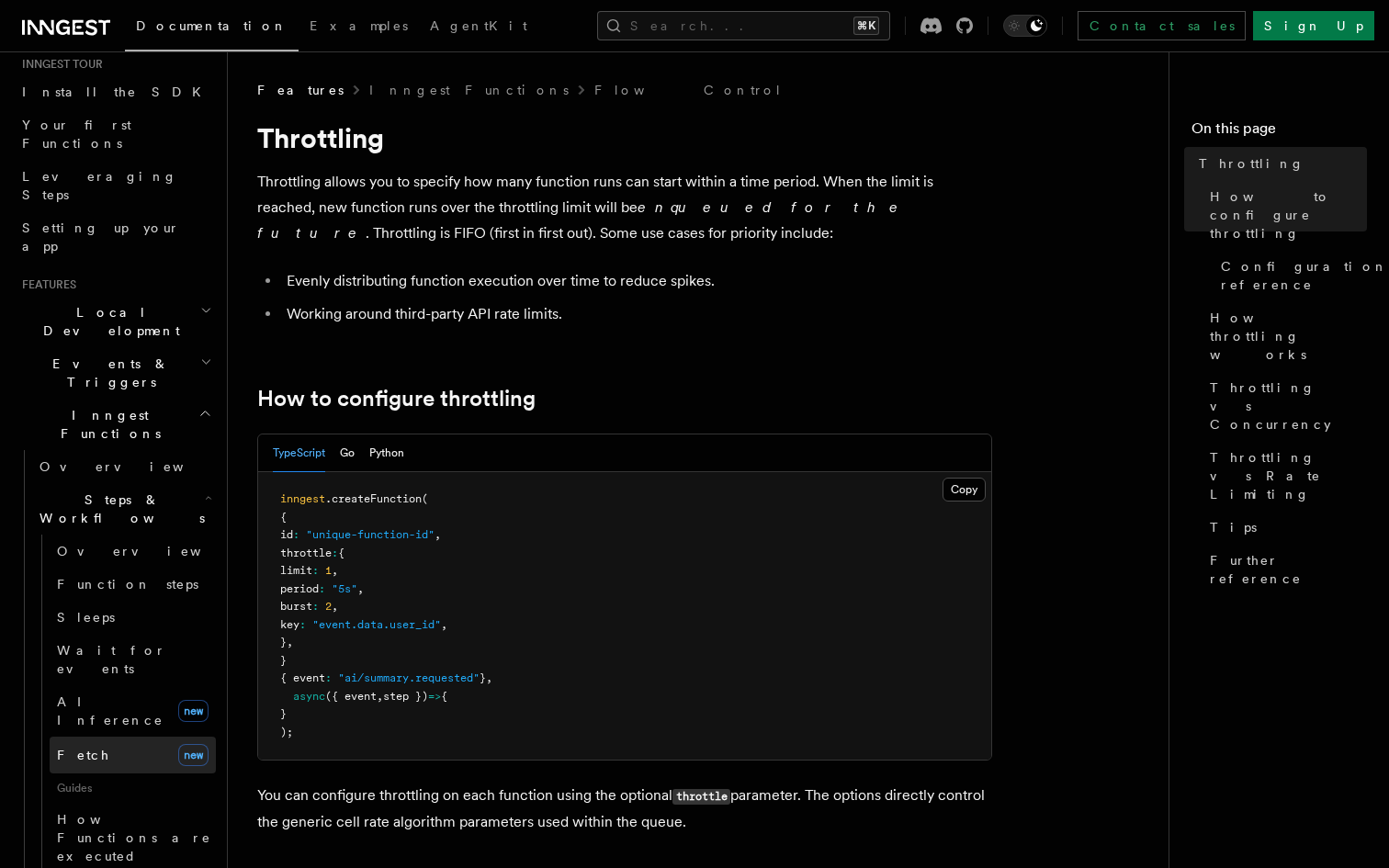
click at [129, 736] on link "Fetch new" at bounding box center [133, 754] width 167 height 37
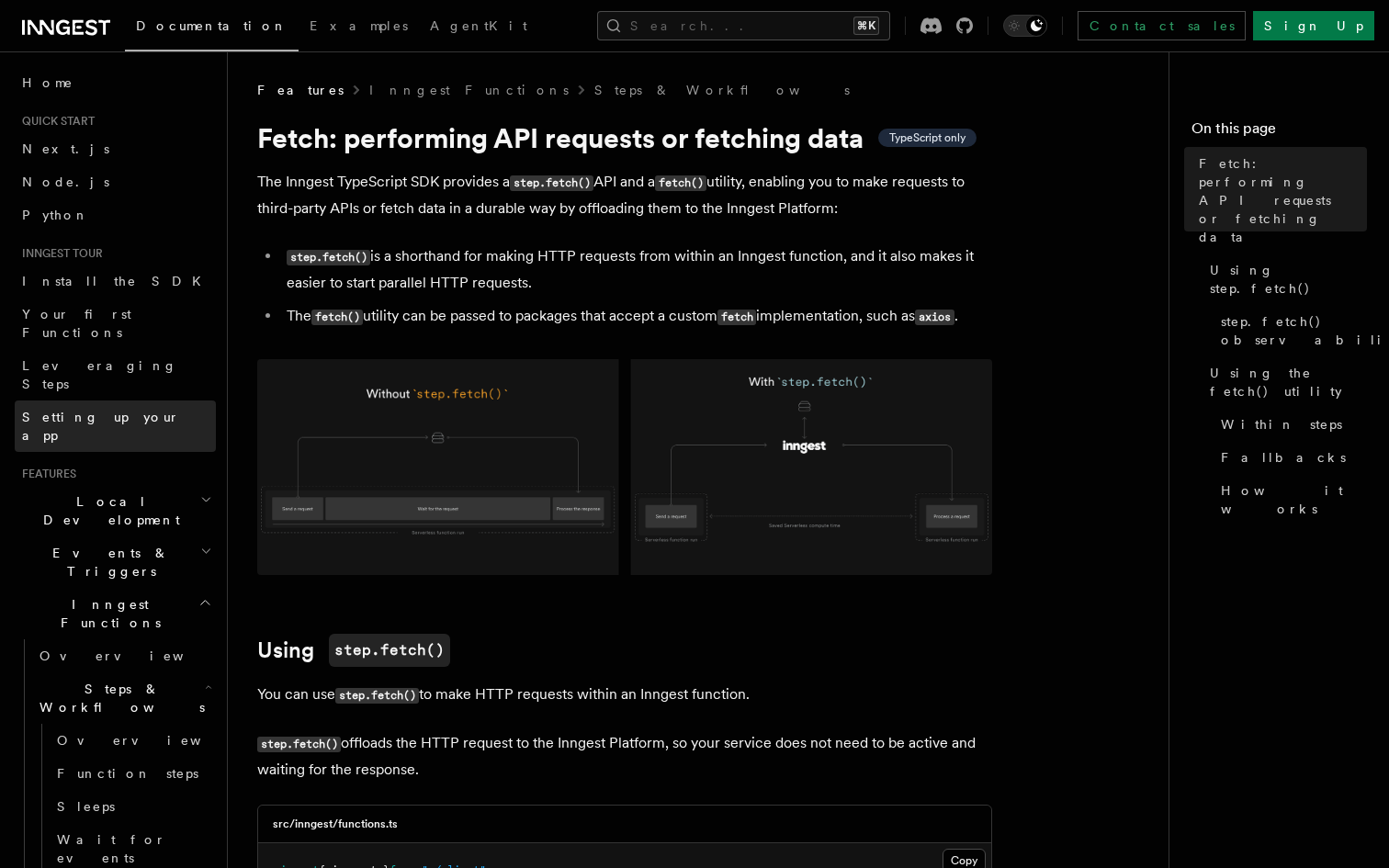
click at [129, 410] on span "Setting up your app" at bounding box center [101, 426] width 158 height 33
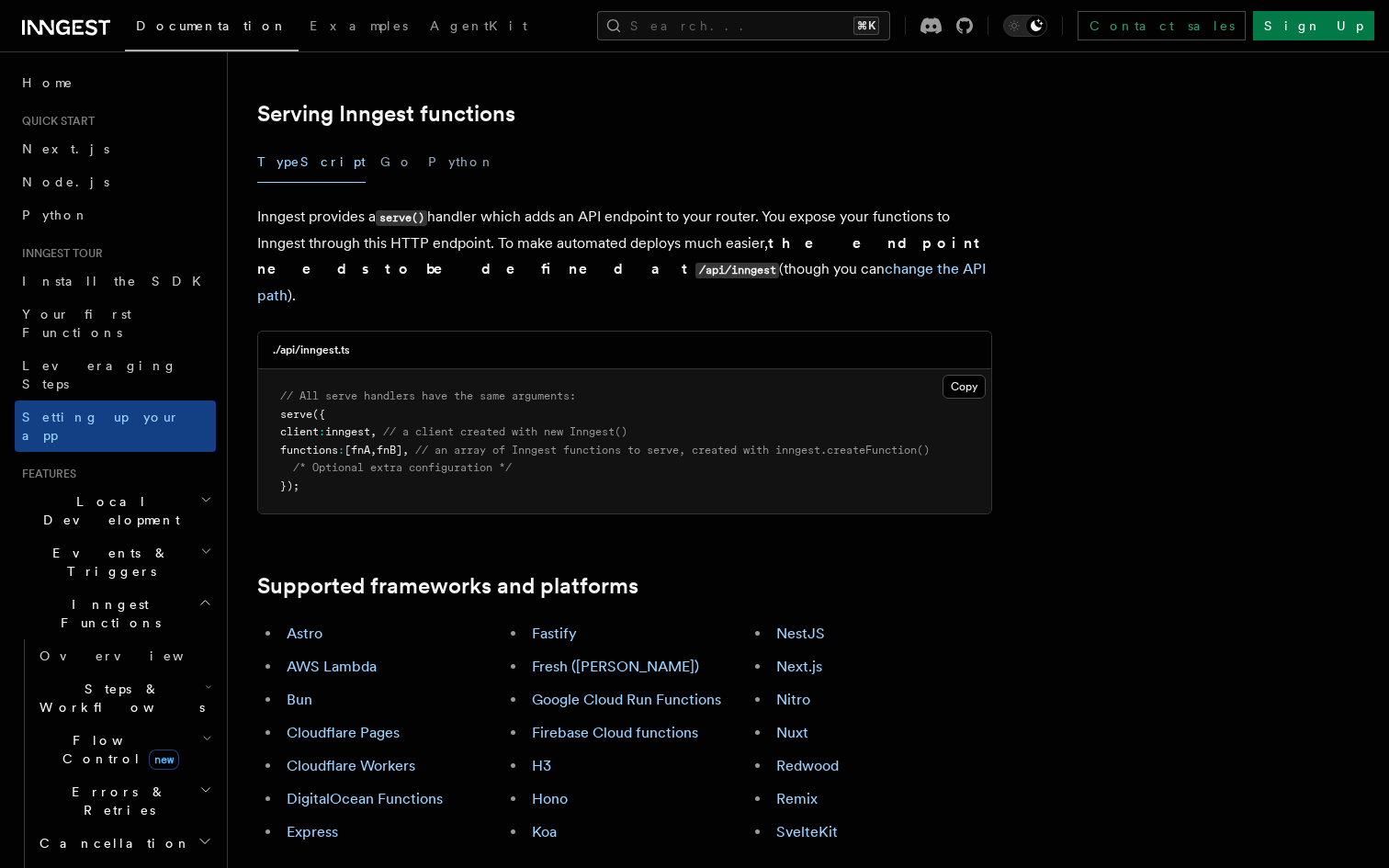
scroll to position [648, 0]
